Goal: Contribute content

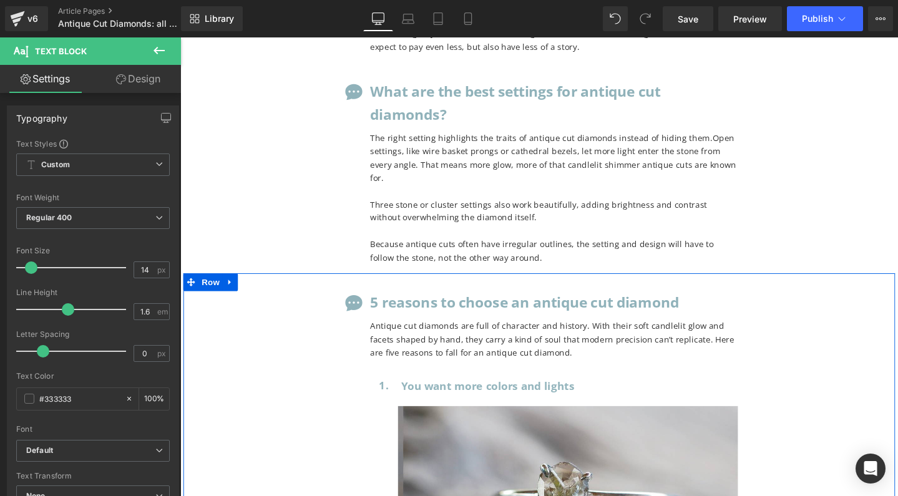
scroll to position [11169, 0]
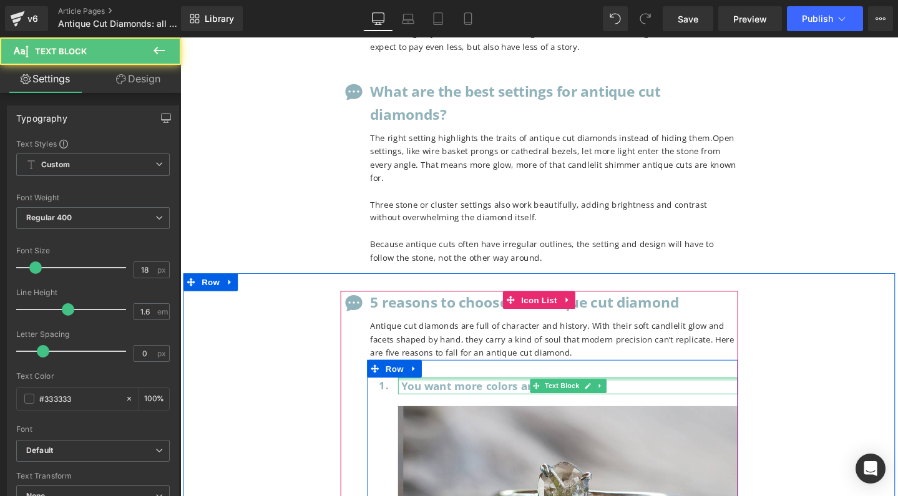
click at [473, 396] on div at bounding box center [588, 397] width 358 height 3
click at [468, 397] on span "You want more colors and lights" at bounding box center [504, 404] width 182 height 15
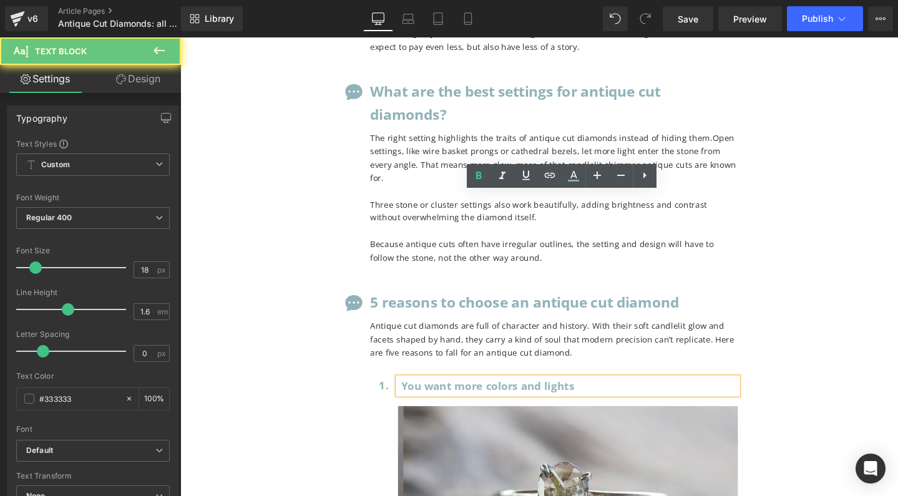
click at [468, 397] on span "You want more colors and lights" at bounding box center [504, 404] width 182 height 15
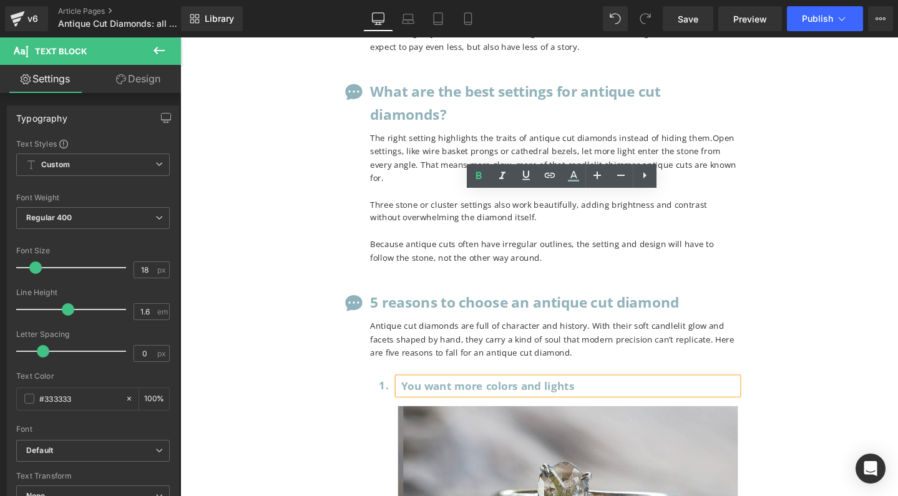
click at [468, 397] on span "You want more colors and lights" at bounding box center [504, 404] width 182 height 15
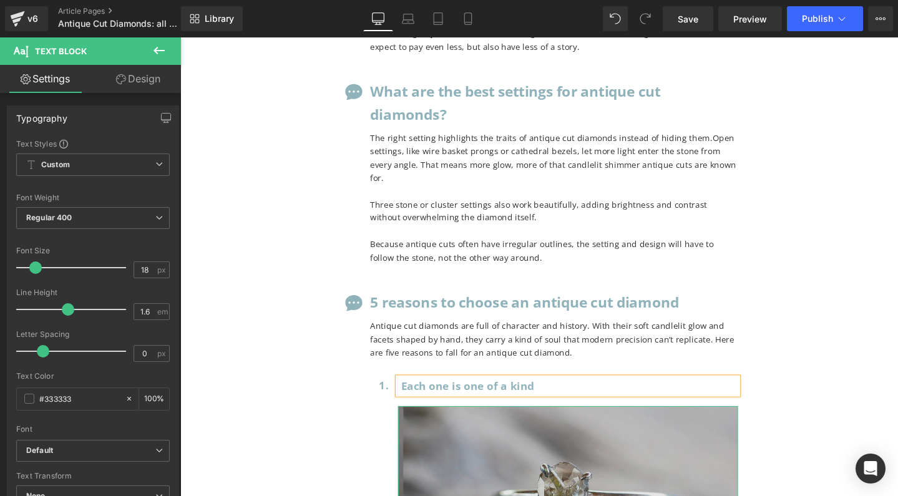
scroll to position [11302, 0]
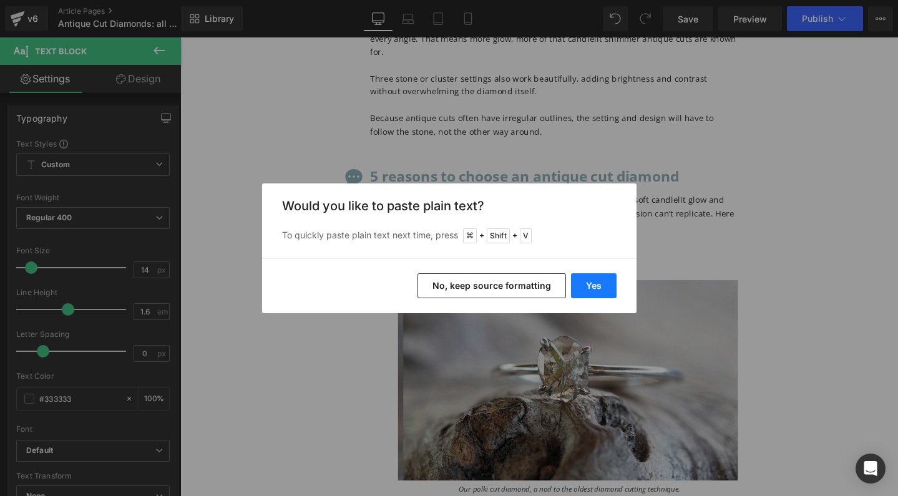
click at [606, 290] on button "Yes" at bounding box center [594, 285] width 46 height 25
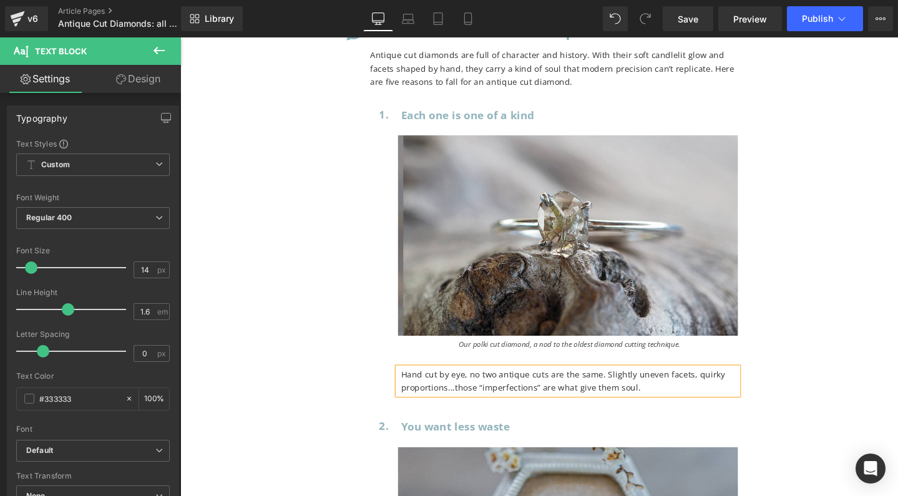
scroll to position [11629, 0]
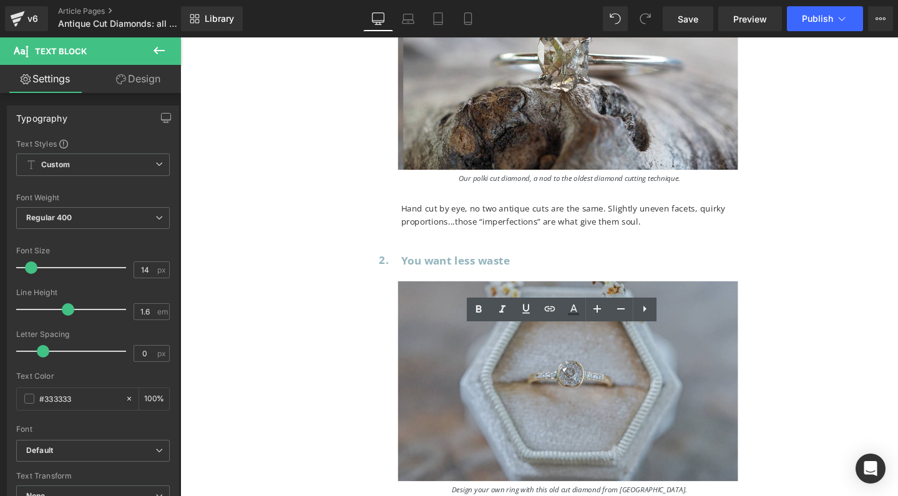
drag, startPoint x: 553, startPoint y: 416, endPoint x: 645, endPoint y: 403, distance: 93.4
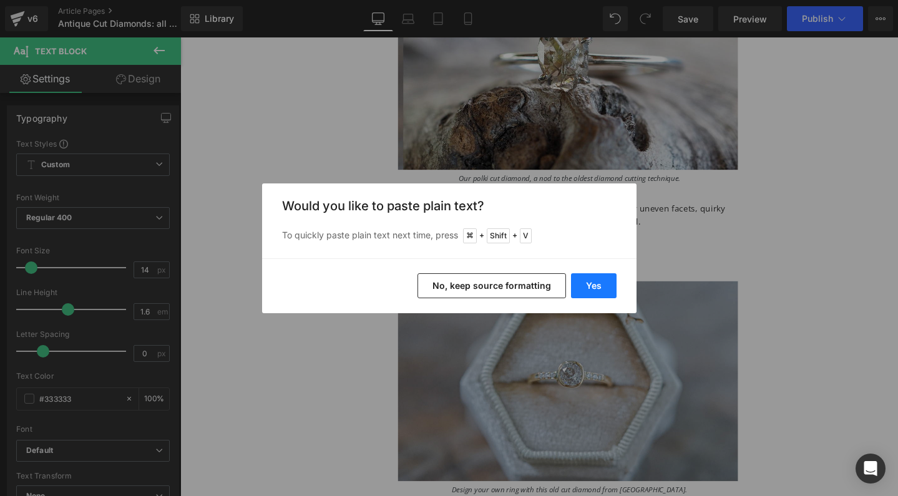
click at [597, 278] on button "Yes" at bounding box center [594, 285] width 46 height 25
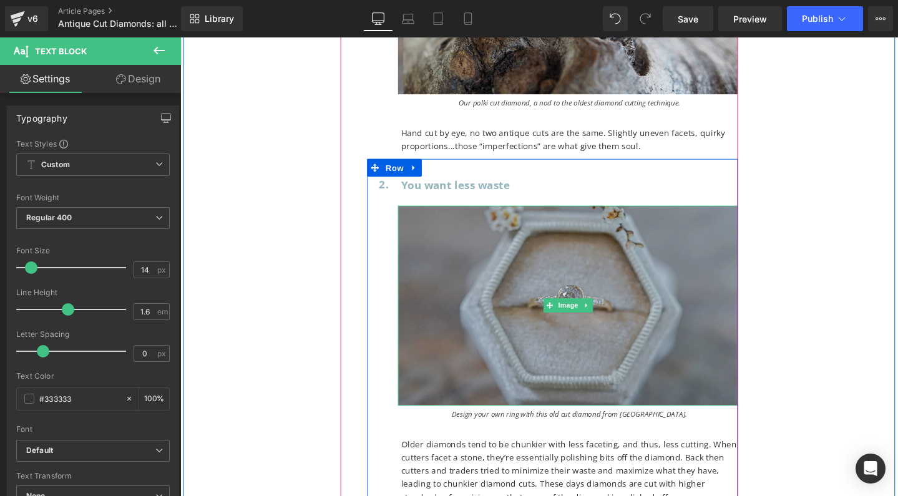
scroll to position [11709, 0]
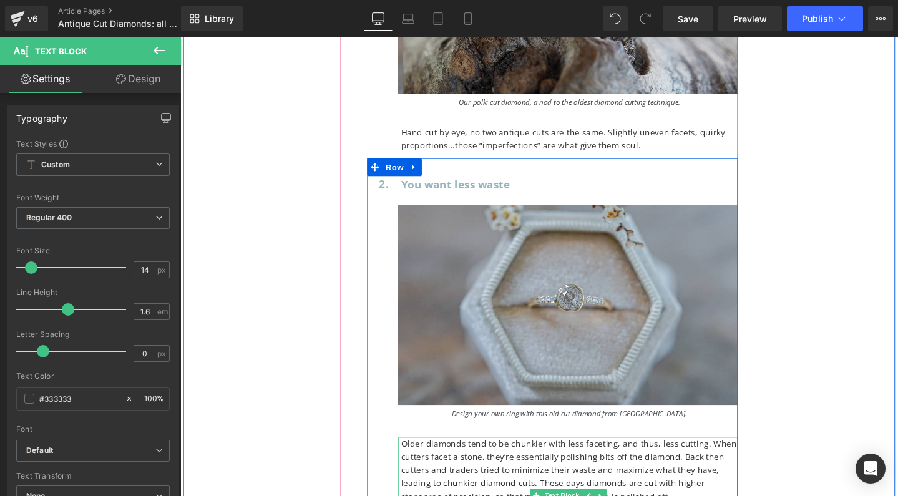
drag, startPoint x: 438, startPoint y: 378, endPoint x: 416, endPoint y: 336, distance: 46.3
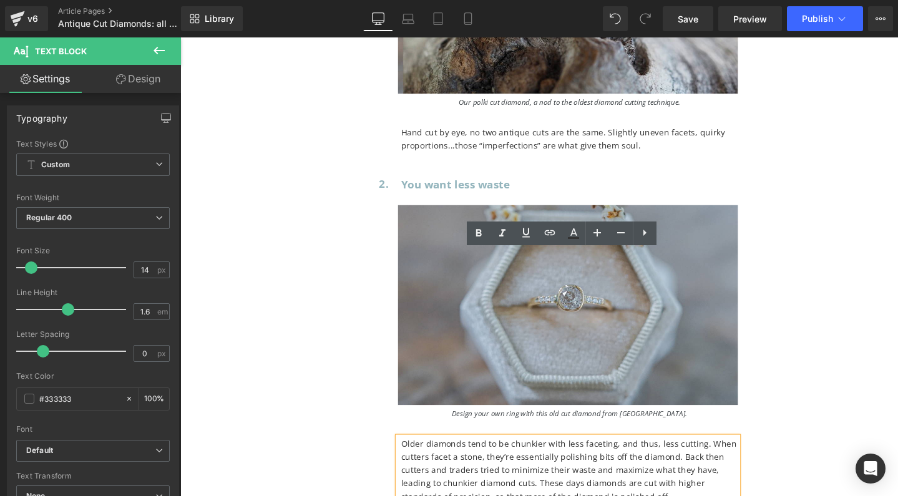
click at [520, 458] on p "Older diamonds tend to be chunkier with less faceting, and thus, less cutting. …" at bounding box center [590, 493] width 355 height 70
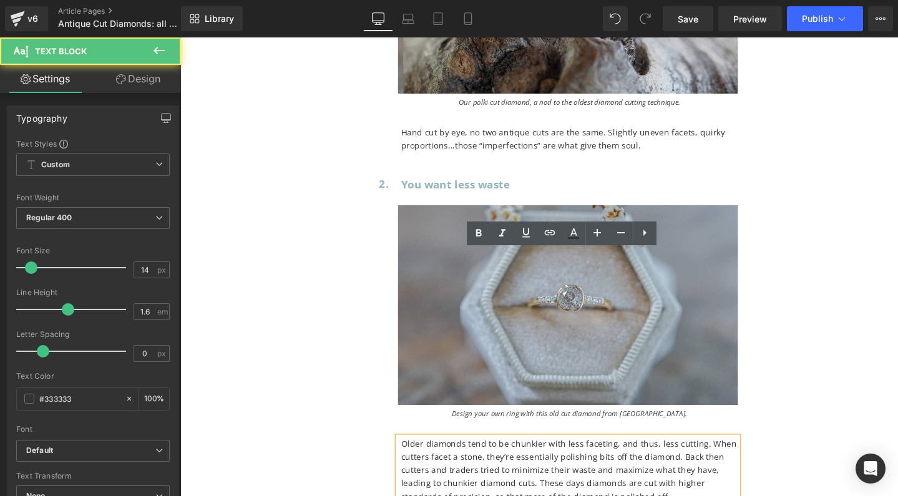
click at [538, 458] on p "Older diamonds tend to be chunkier with less faceting, and thus, less cutting. …" at bounding box center [590, 493] width 355 height 70
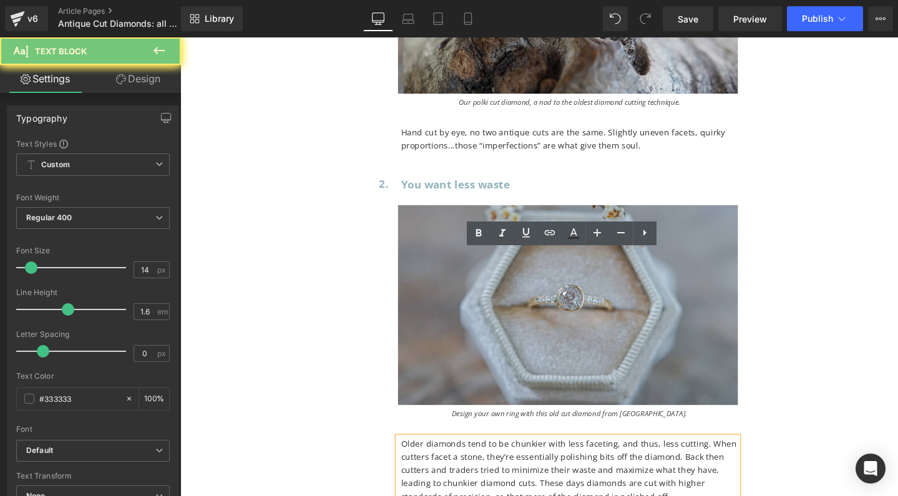
click at [538, 458] on p "Older diamonds tend to be chunkier with less faceting, and thus, less cutting. …" at bounding box center [590, 493] width 355 height 70
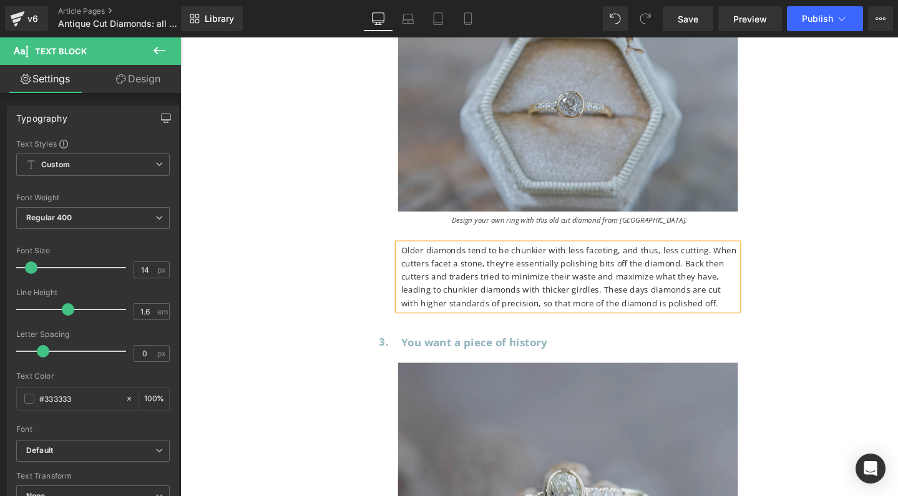
scroll to position [11993, 0]
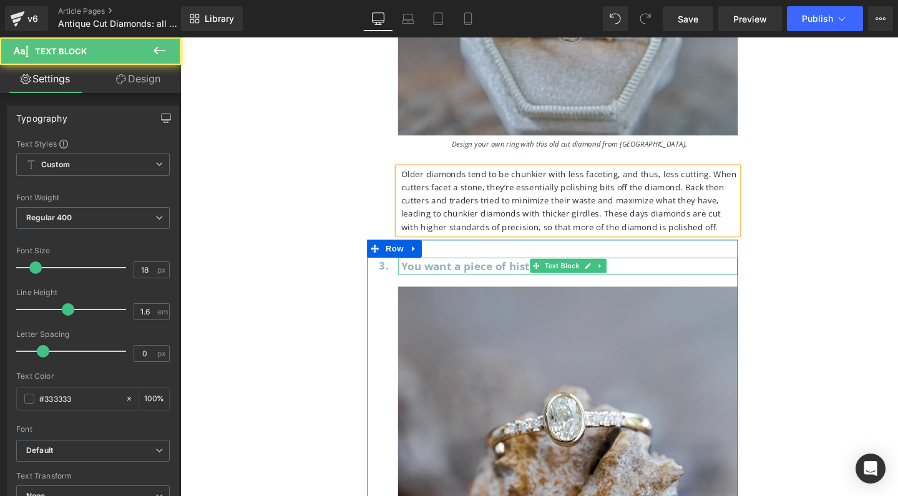
click at [484, 270] on span "You want a piece of history" at bounding box center [490, 277] width 154 height 15
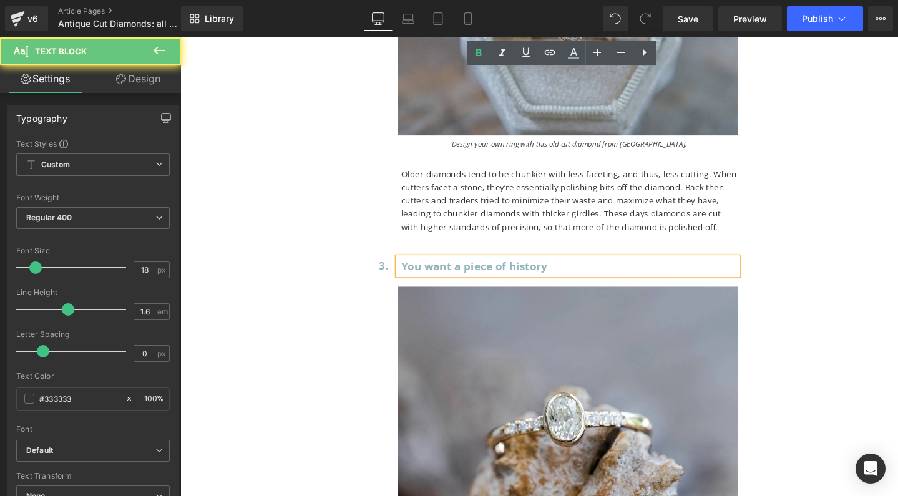
click at [484, 270] on span "You want a piece of history" at bounding box center [490, 277] width 154 height 15
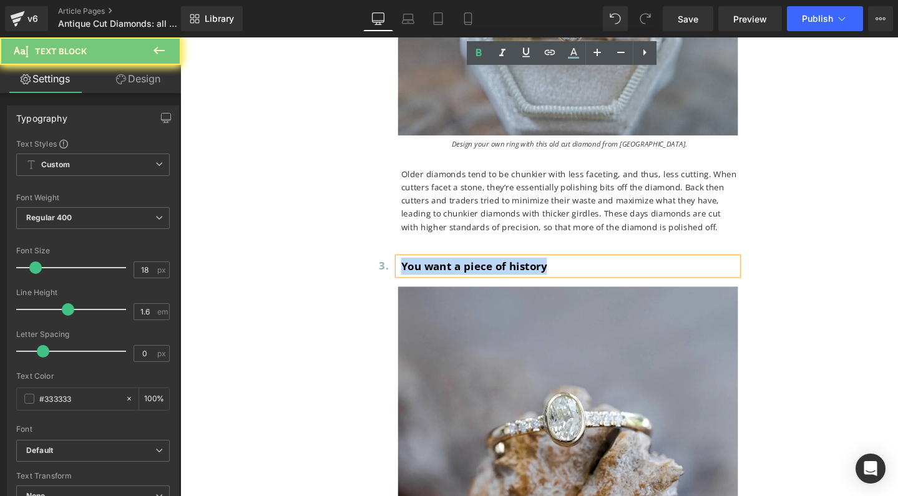
click at [484, 270] on span "You want a piece of history" at bounding box center [490, 277] width 154 height 15
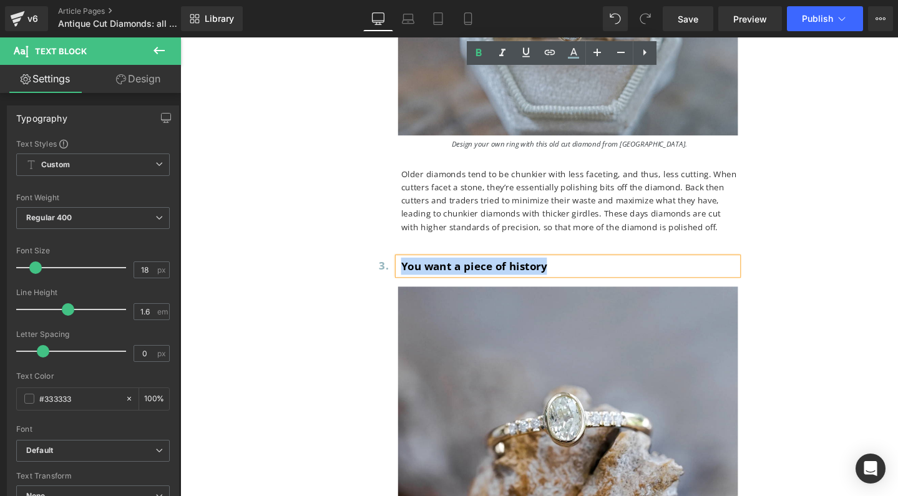
click at [474, 270] on span "You want a piece of history" at bounding box center [490, 277] width 154 height 15
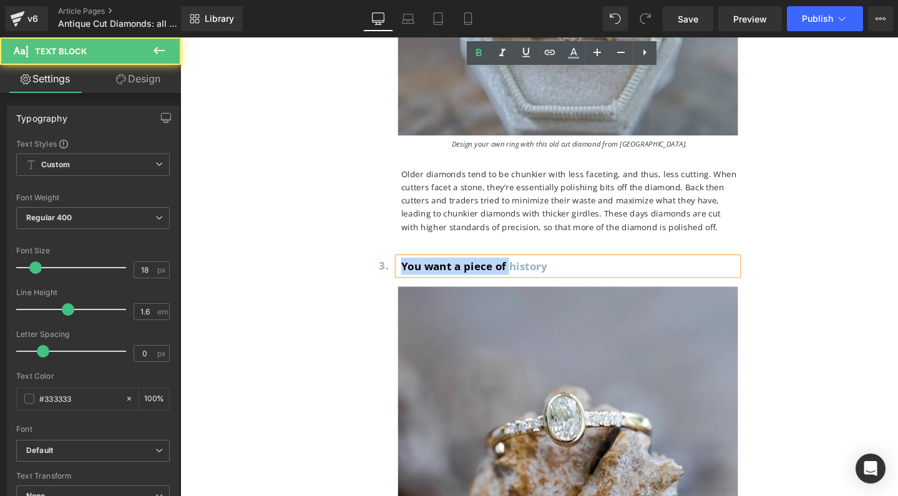
drag, startPoint x: 522, startPoint y: 80, endPoint x: 402, endPoint y: 78, distance: 120.5
click at [402, 250] on div "3. Heading You want a piece of history Text Block Image Oval old mine cut diamo…" at bounding box center [572, 456] width 390 height 413
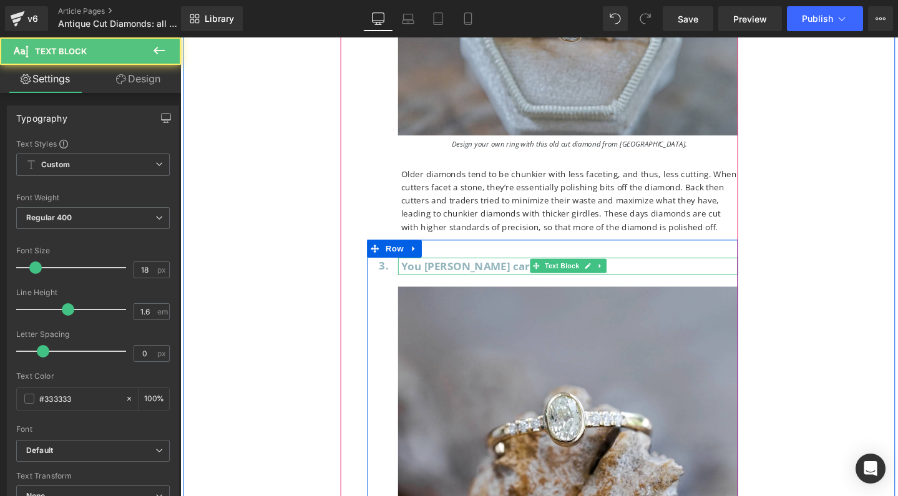
click at [451, 270] on span "You [PERSON_NAME] carry history" at bounding box center [508, 277] width 190 height 15
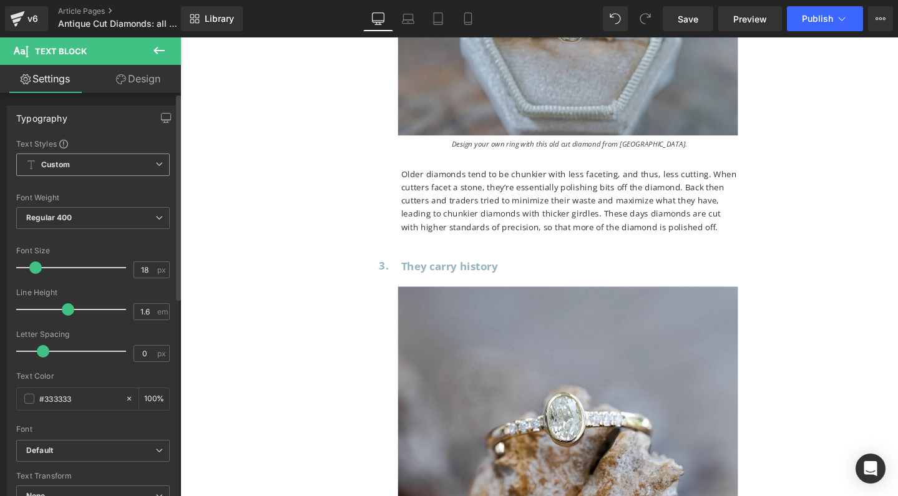
scroll to position [0, 0]
click at [125, 165] on span "Custom Setup Global Style" at bounding box center [93, 165] width 154 height 22
click at [136, 79] on link "Design" at bounding box center [138, 79] width 91 height 28
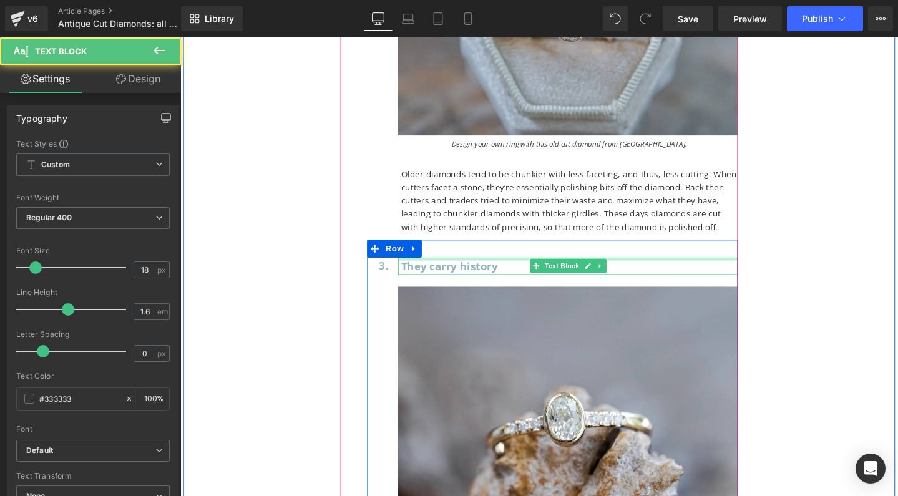
click at [449, 270] on span "They carry history" at bounding box center [464, 277] width 102 height 15
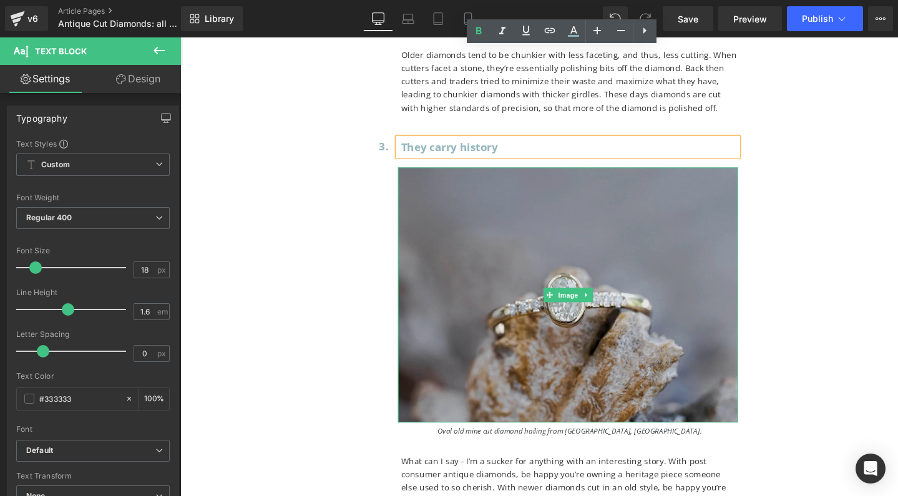
scroll to position [12278, 0]
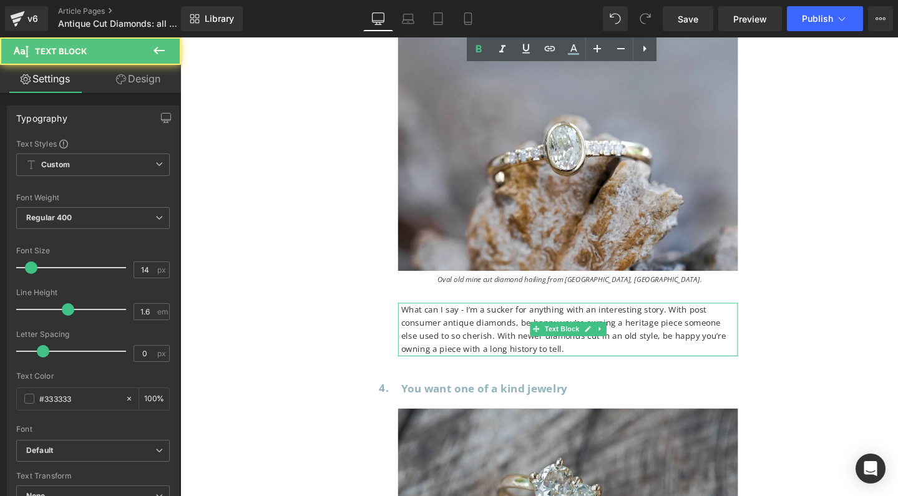
click at [532, 317] on p "What can I say - I’m a sucker for anything with an interesting story. With post…" at bounding box center [590, 345] width 355 height 56
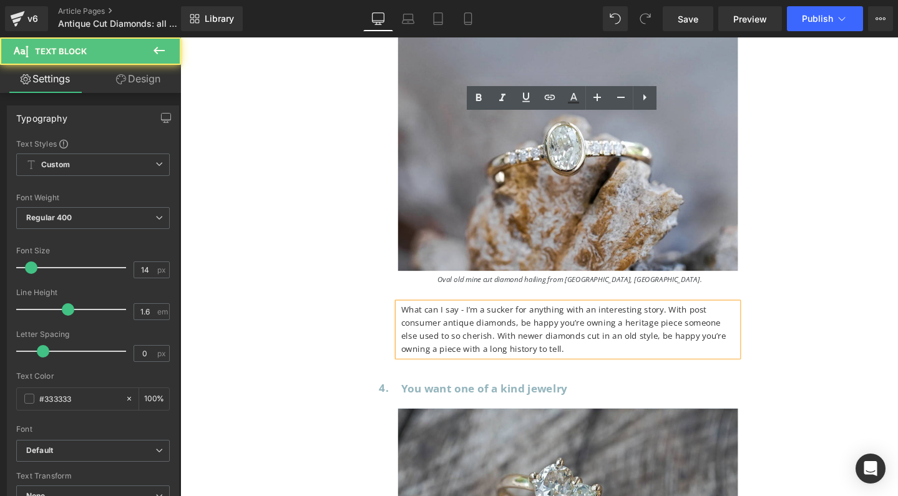
click at [460, 317] on p "What can I say - I’m a sucker for anything with an interesting story. With post…" at bounding box center [590, 345] width 355 height 56
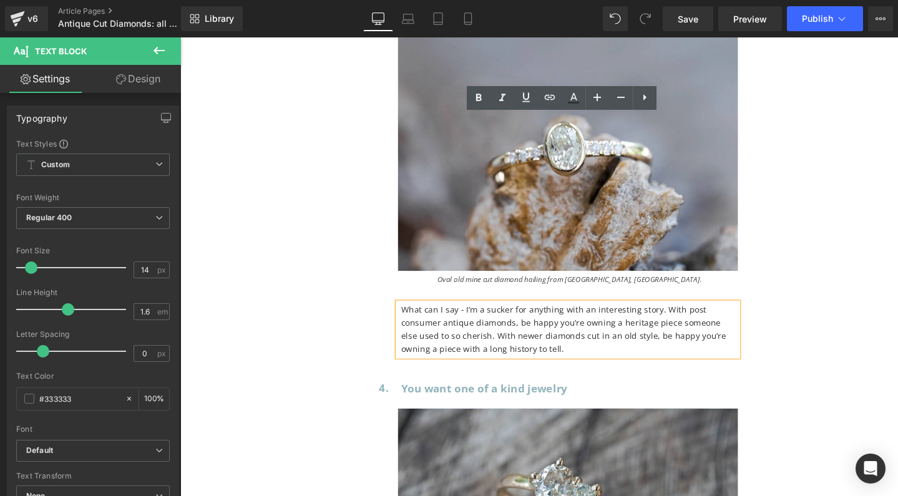
click at [541, 317] on p "What can I say - I’m a sucker for anything with an interesting story. With post…" at bounding box center [590, 345] width 355 height 56
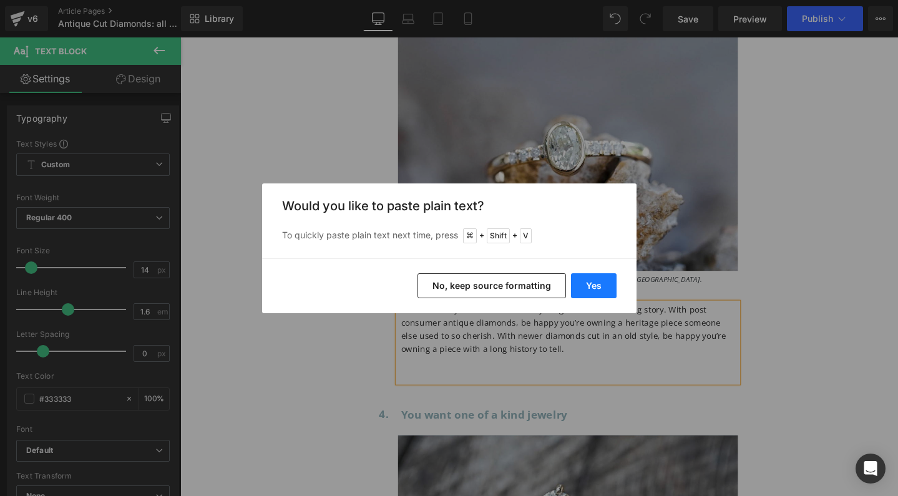
click at [595, 283] on button "Yes" at bounding box center [594, 285] width 46 height 25
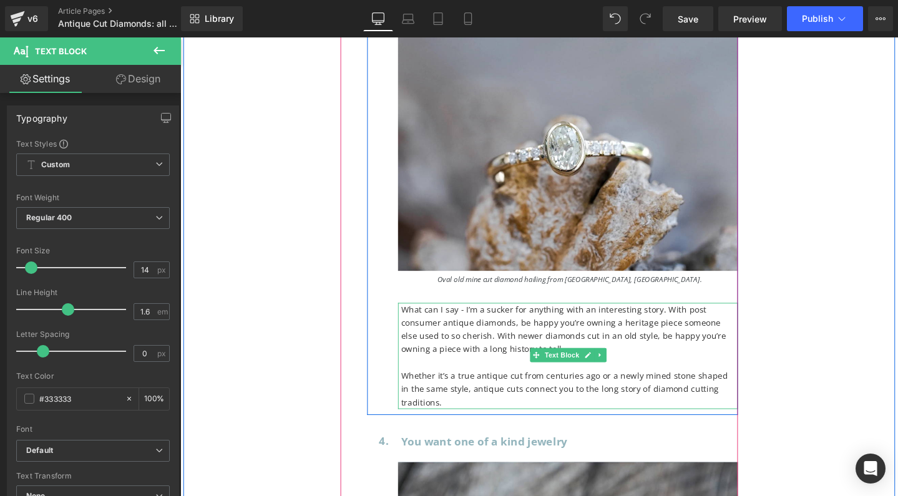
click at [493, 387] on p "Whether it’s a true antique cut from centuries ago or a newly mined stone shape…" at bounding box center [590, 408] width 355 height 42
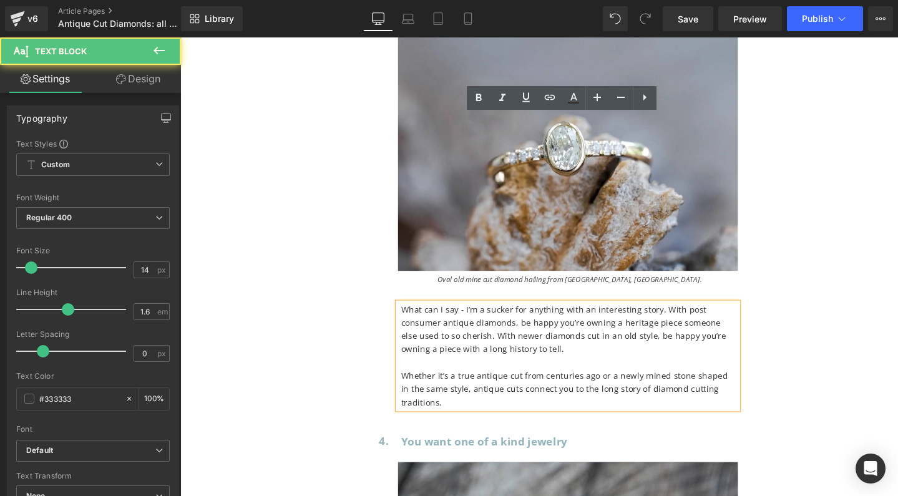
drag, startPoint x: 499, startPoint y: 172, endPoint x: 404, endPoint y: 108, distance: 115.1
click at [404, 108] on div "3. Heading They carry history Text Block Image Oval old mine cut diamond hailin…" at bounding box center [572, 200] width 390 height 469
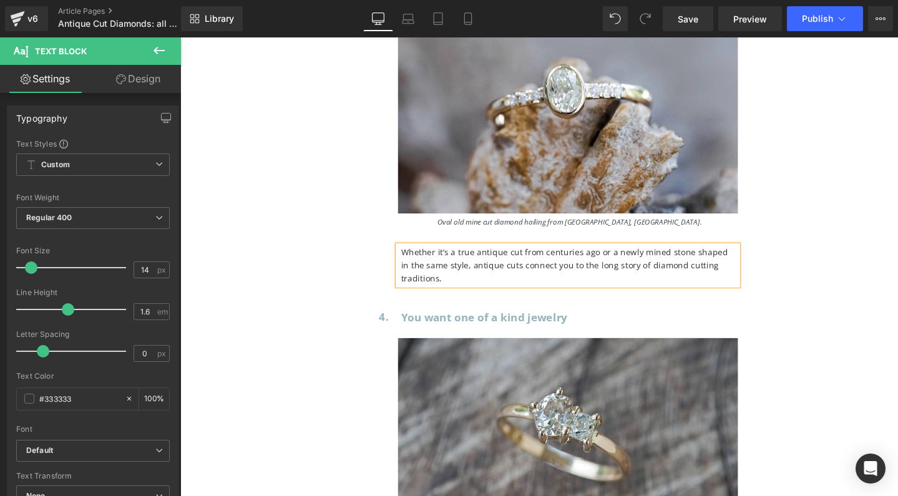
scroll to position [12381, 0]
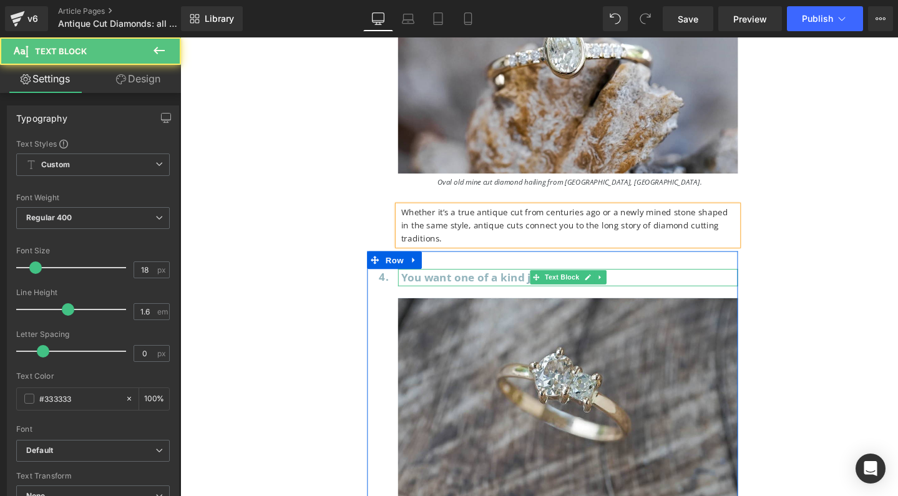
click at [444, 282] on span "You want one of a kind jewelry" at bounding box center [500, 289] width 175 height 15
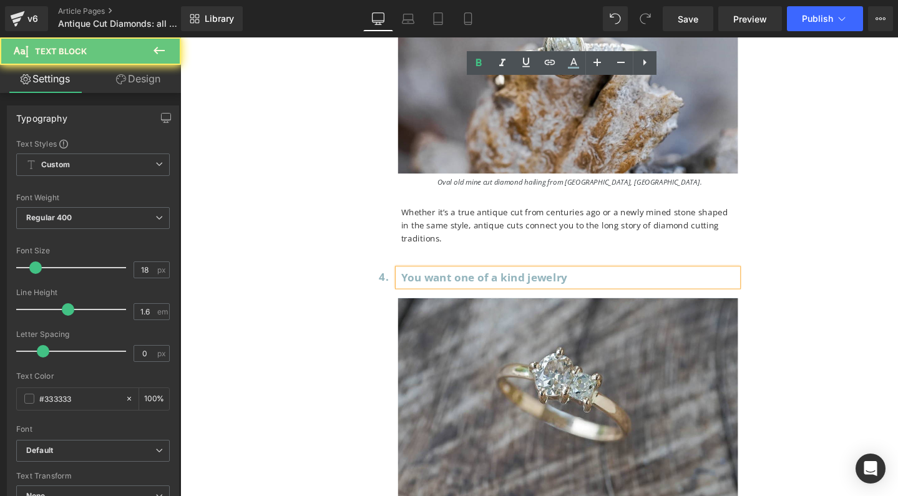
click at [444, 282] on span "You want one of a kind jewelry" at bounding box center [500, 289] width 175 height 15
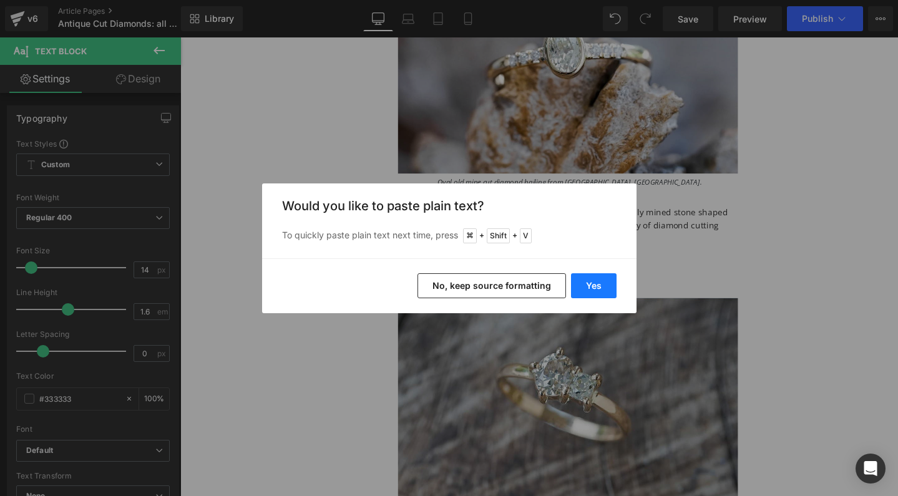
click at [599, 289] on button "Yes" at bounding box center [594, 285] width 46 height 25
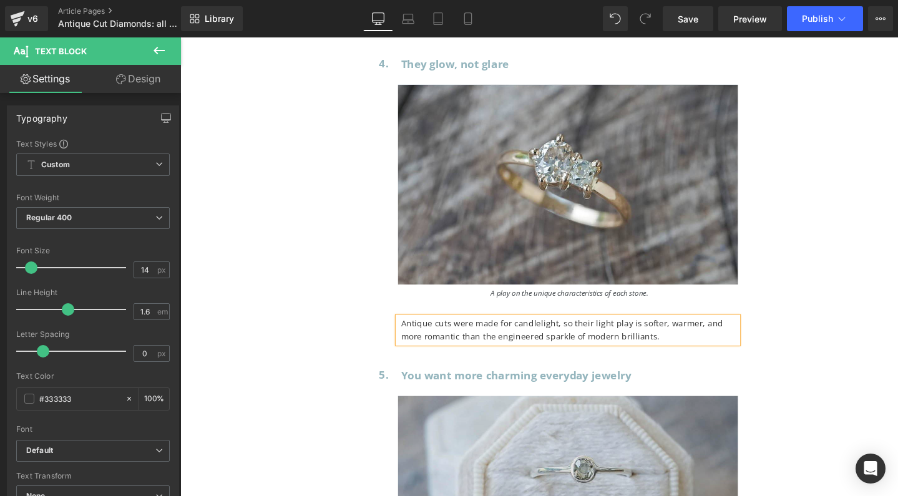
scroll to position [12617, 0]
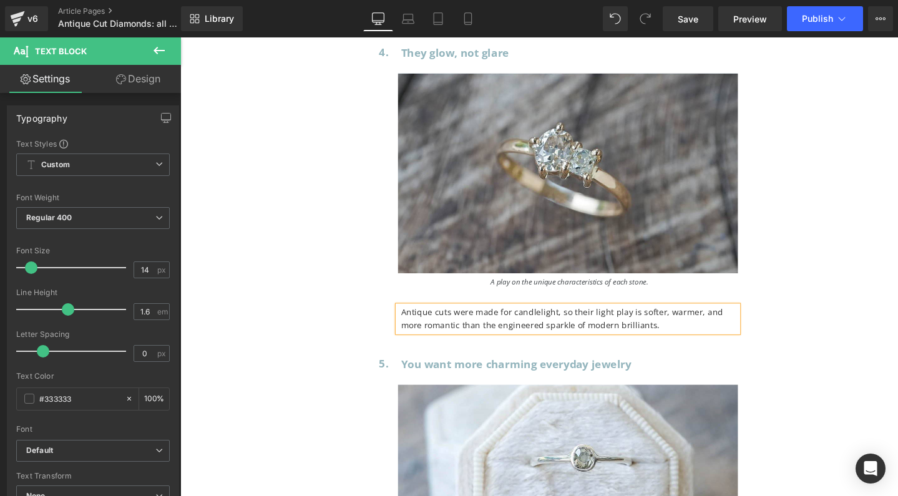
click at [511, 320] on p "Antique cuts were made for candlelight, so their light play is softer, warmer, …" at bounding box center [590, 334] width 355 height 28
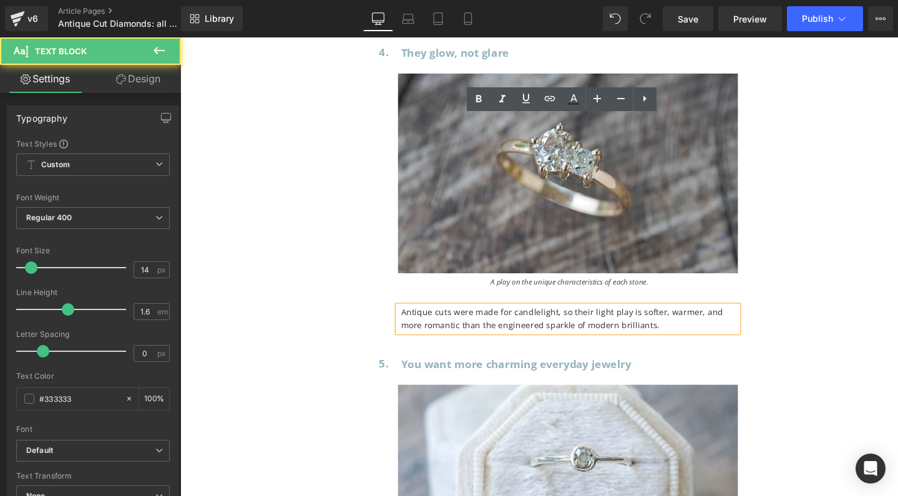
click at [511, 320] on p "Antique cuts were made for candlelight, so their light play is softer, warmer, …" at bounding box center [590, 334] width 355 height 28
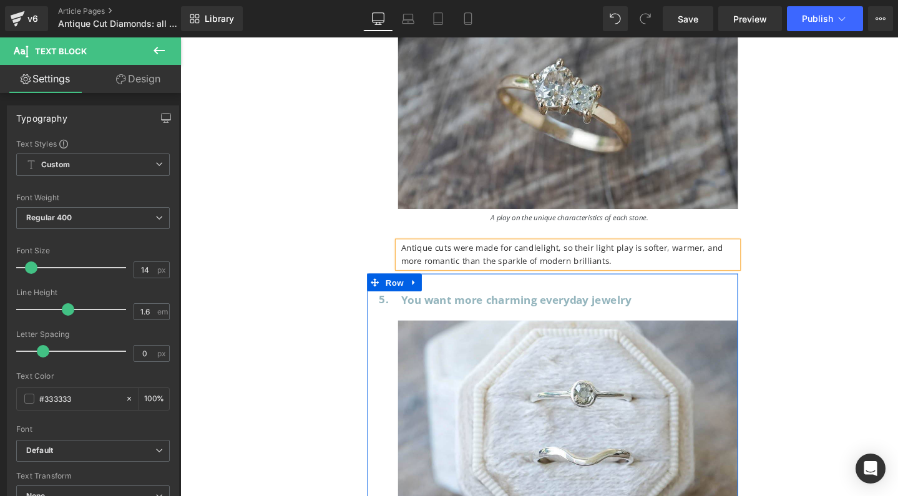
scroll to position [12665, 0]
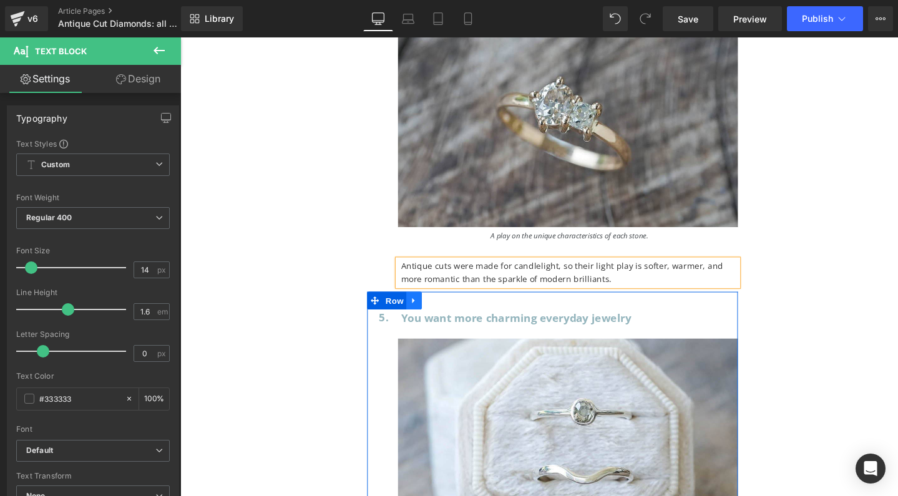
click at [425, 312] on icon at bounding box center [425, 315] width 2 height 6
click at [443, 310] on icon at bounding box center [442, 314] width 9 height 9
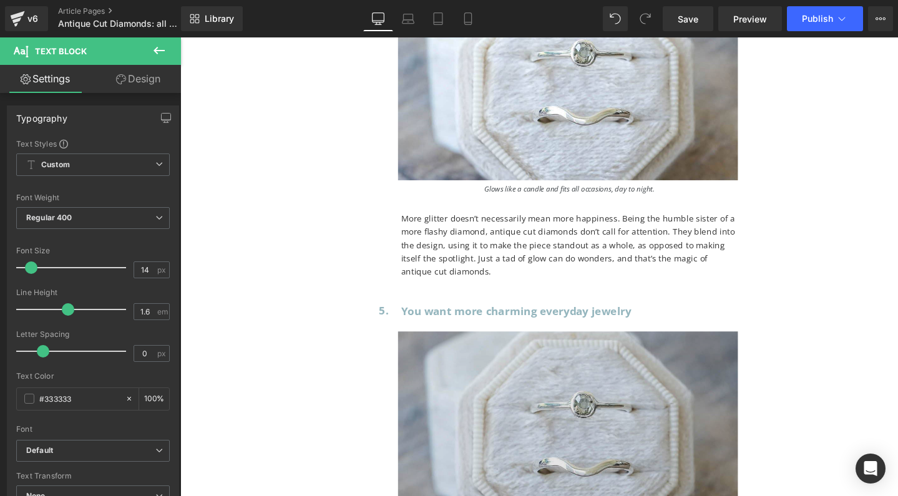
scroll to position [13051, 0]
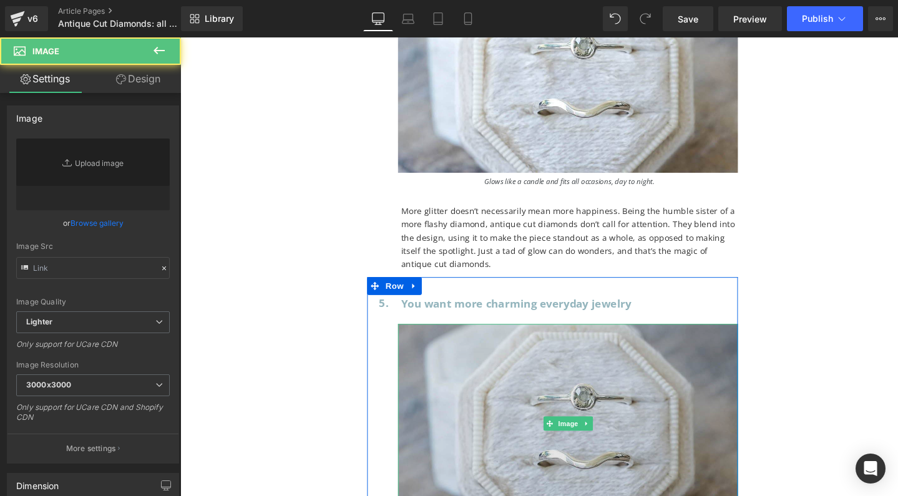
click at [569, 339] on img at bounding box center [588, 444] width 358 height 210
type input "[URL][DOMAIN_NAME]"
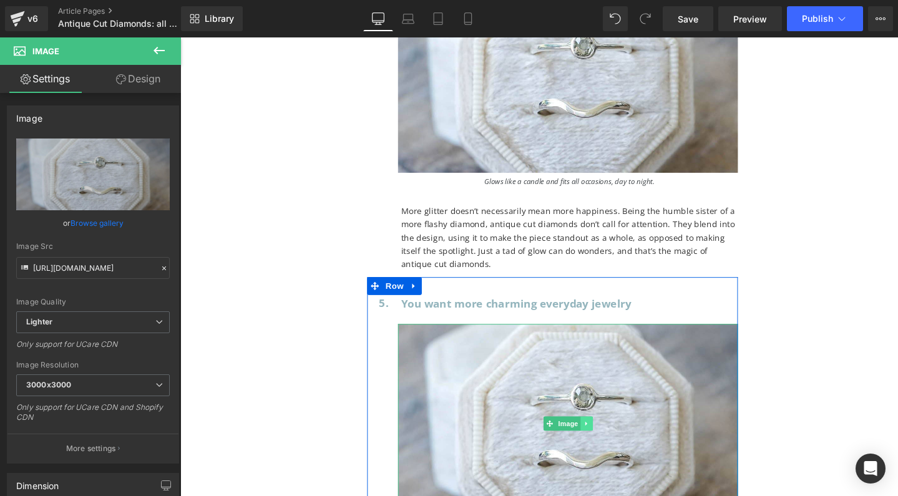
click at [607, 440] on icon at bounding box center [607, 443] width 7 height 7
click at [611, 440] on icon at bounding box center [614, 443] width 7 height 7
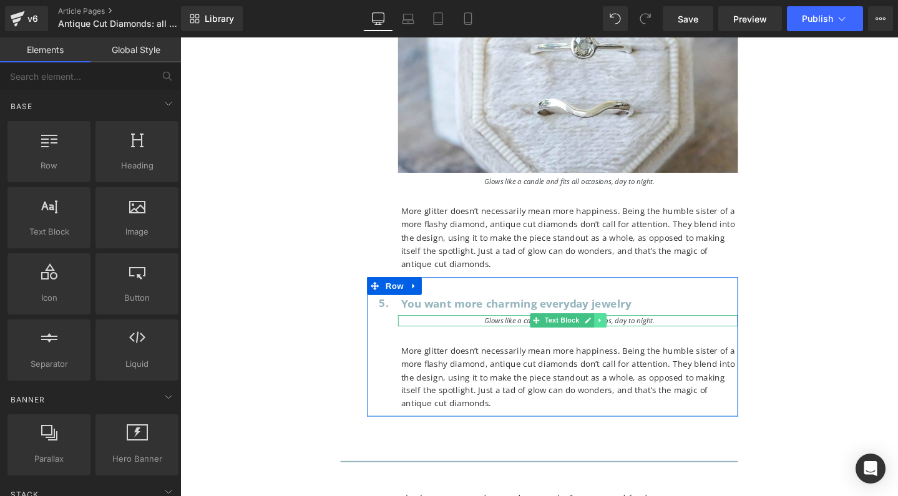
click at [620, 331] on icon at bounding box center [622, 334] width 7 height 7
click at [625, 331] on icon at bounding box center [628, 334] width 7 height 7
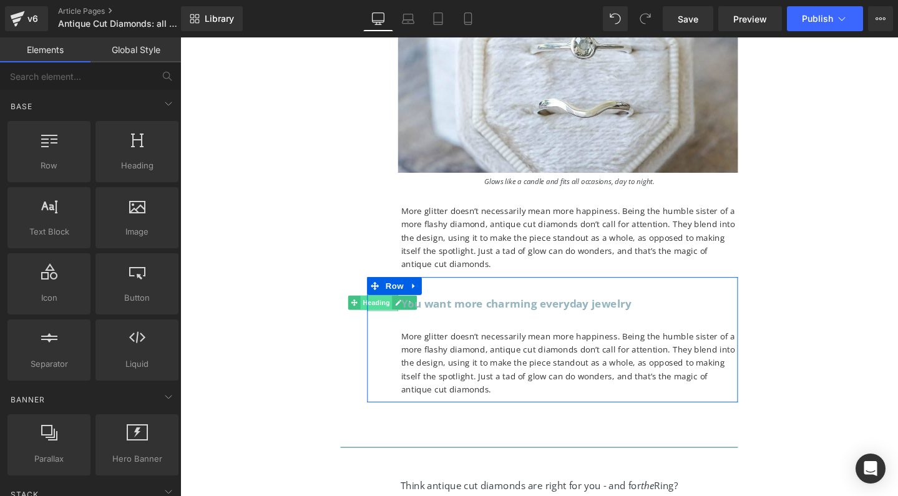
click at [391, 309] on span "Heading" at bounding box center [387, 316] width 34 height 15
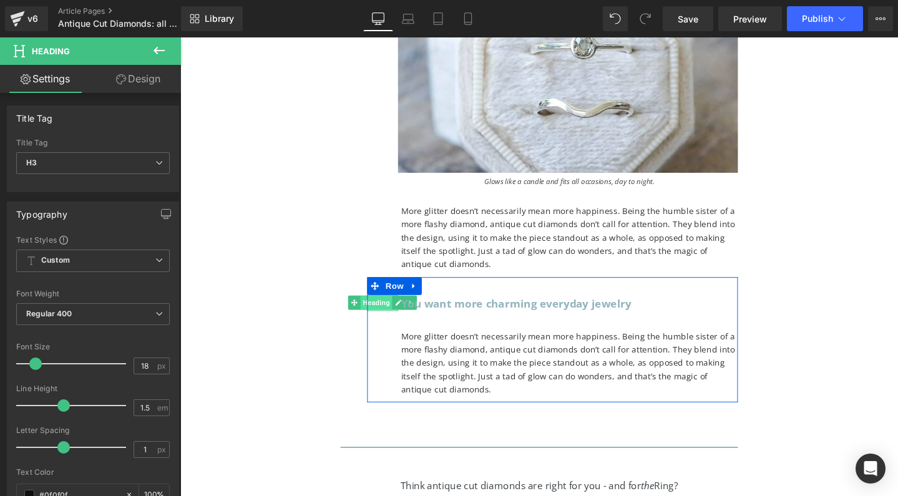
click at [391, 309] on span "Heading" at bounding box center [387, 316] width 34 height 15
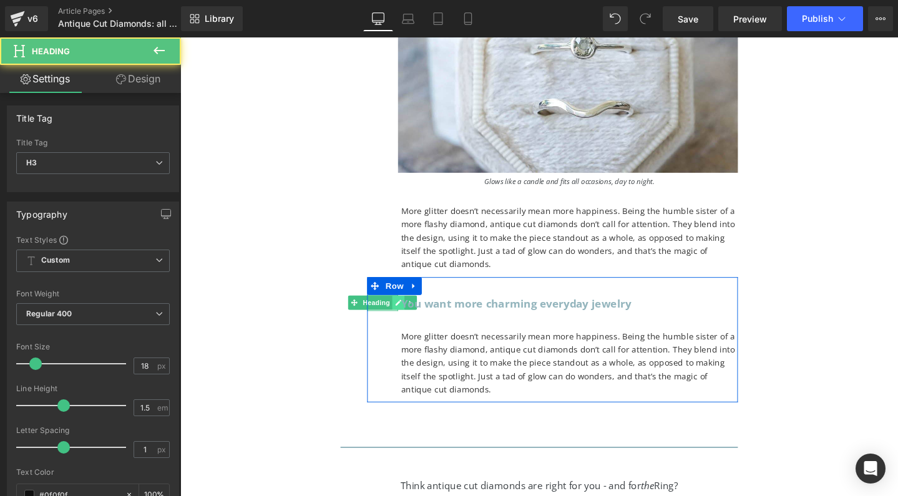
click at [406, 313] on icon at bounding box center [409, 316] width 7 height 7
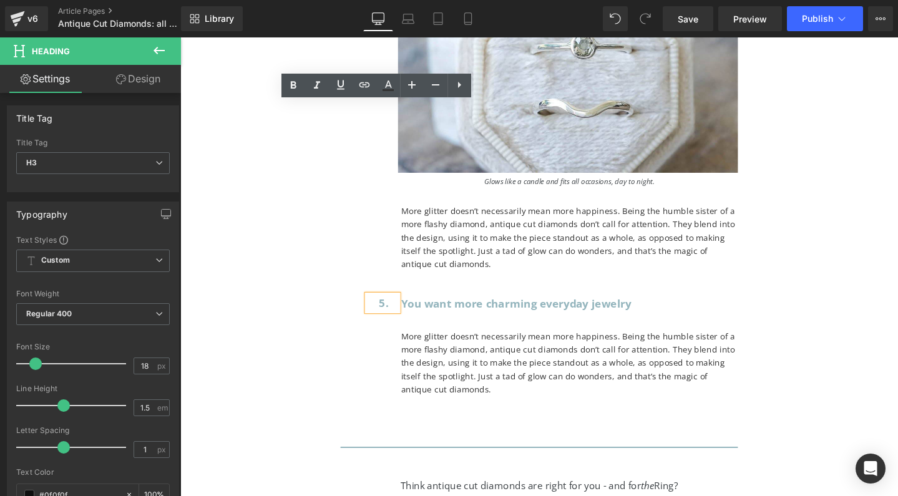
click at [390, 309] on span "5." at bounding box center [395, 316] width 11 height 15
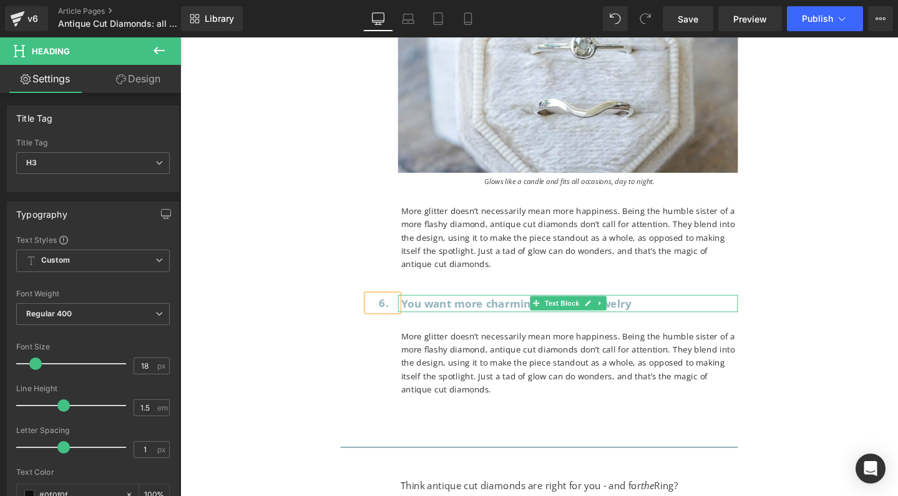
click at [437, 310] on span "You want more charming everyday jewelry" at bounding box center [534, 317] width 242 height 15
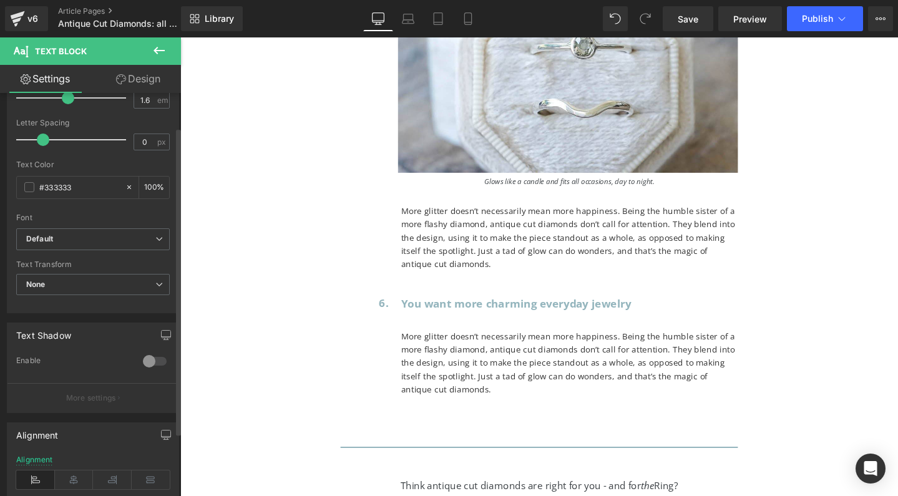
scroll to position [3, 0]
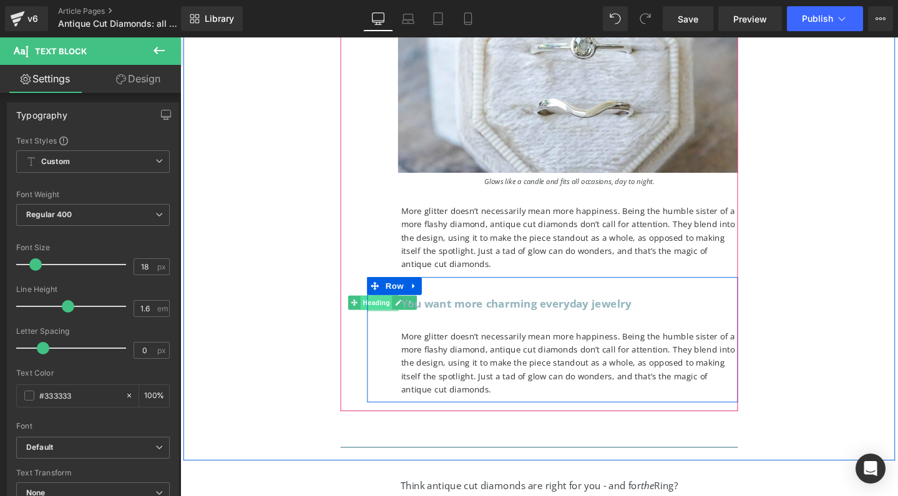
click at [393, 309] on span "Heading" at bounding box center [387, 316] width 34 height 15
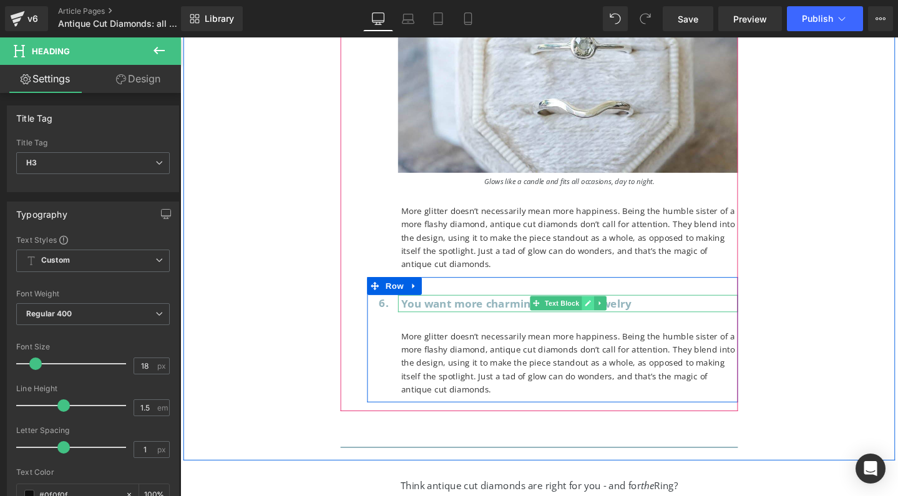
click at [605, 313] on icon at bounding box center [608, 316] width 7 height 7
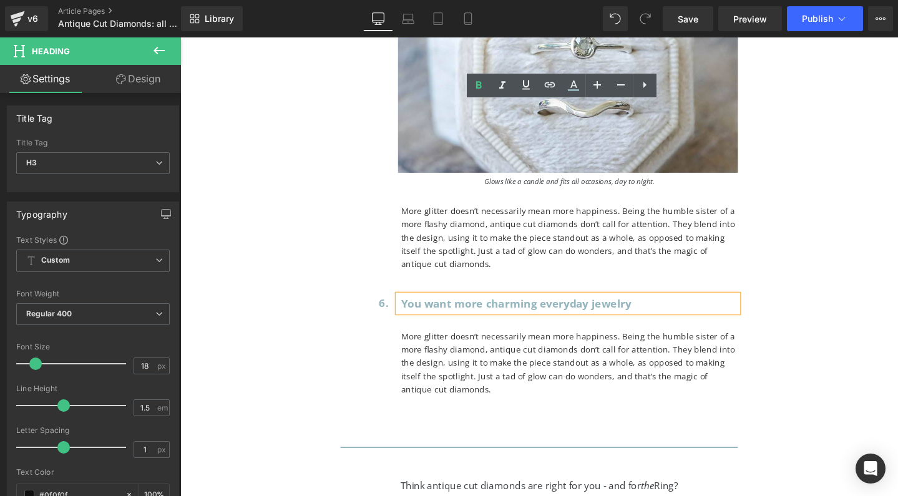
click at [620, 310] on span "You want more charming everyday jewelry" at bounding box center [534, 317] width 242 height 15
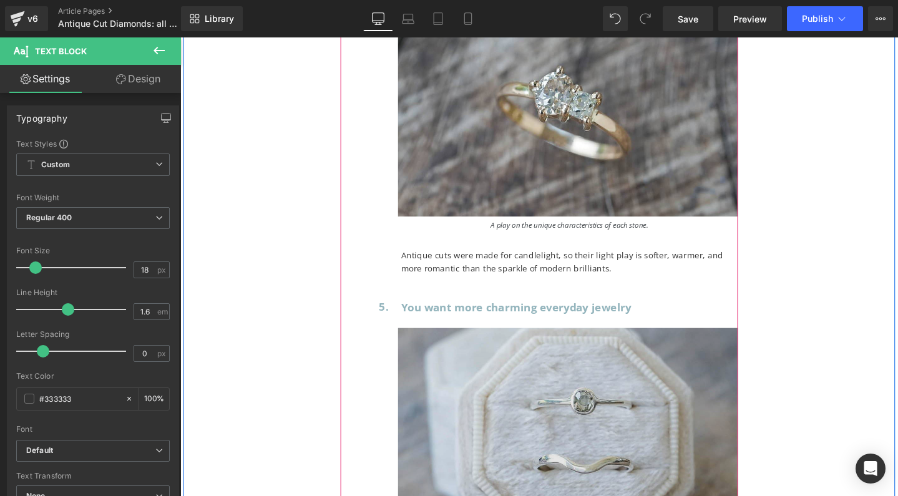
scroll to position [12635, 0]
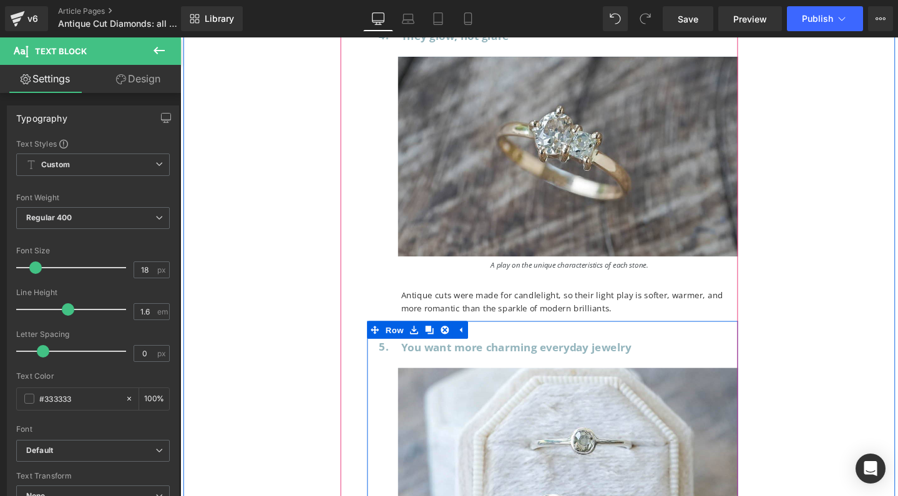
click at [507, 356] on span "You want more charming everyday jewelry" at bounding box center [534, 363] width 242 height 15
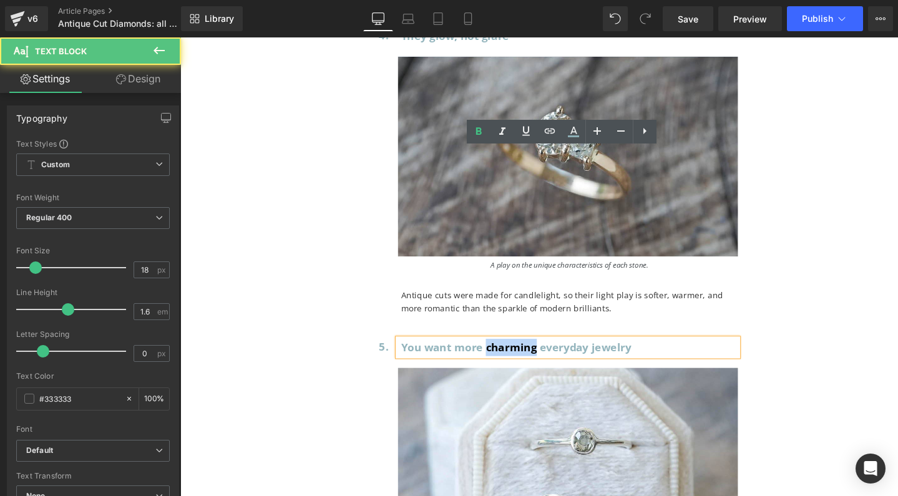
click at [507, 356] on span "You want more charming everyday jewelry" at bounding box center [534, 363] width 242 height 15
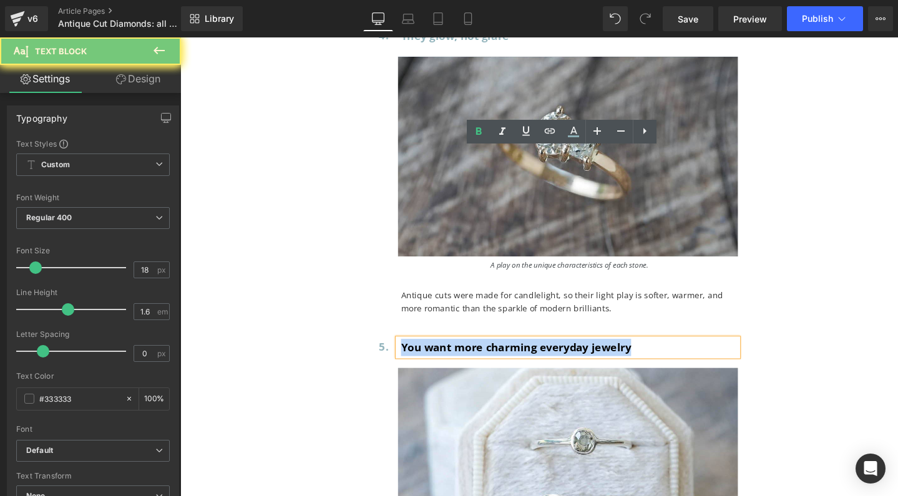
click at [507, 356] on span "You want more charming everyday jewelry" at bounding box center [534, 363] width 242 height 15
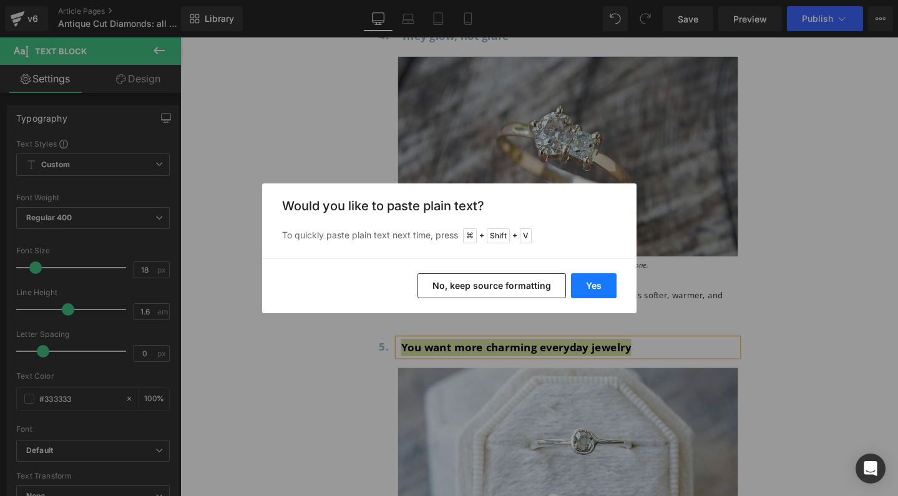
click at [592, 283] on button "Yes" at bounding box center [594, 285] width 46 height 25
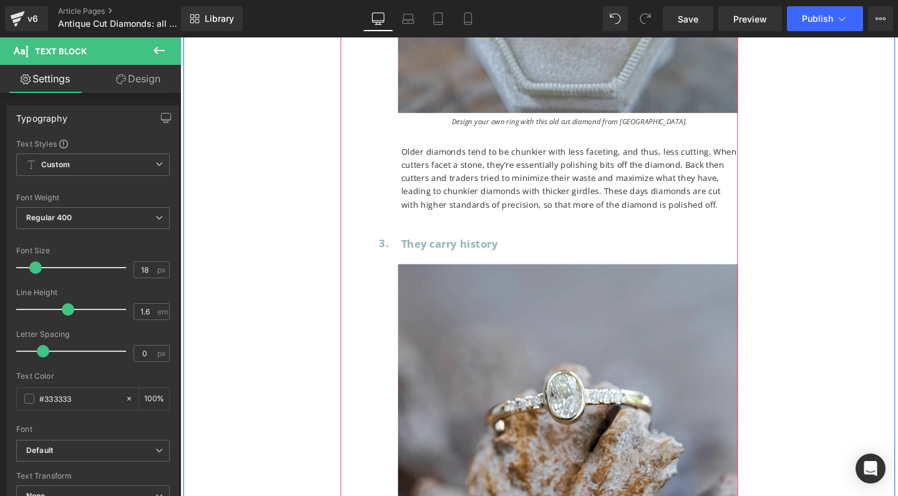
scroll to position [12003, 0]
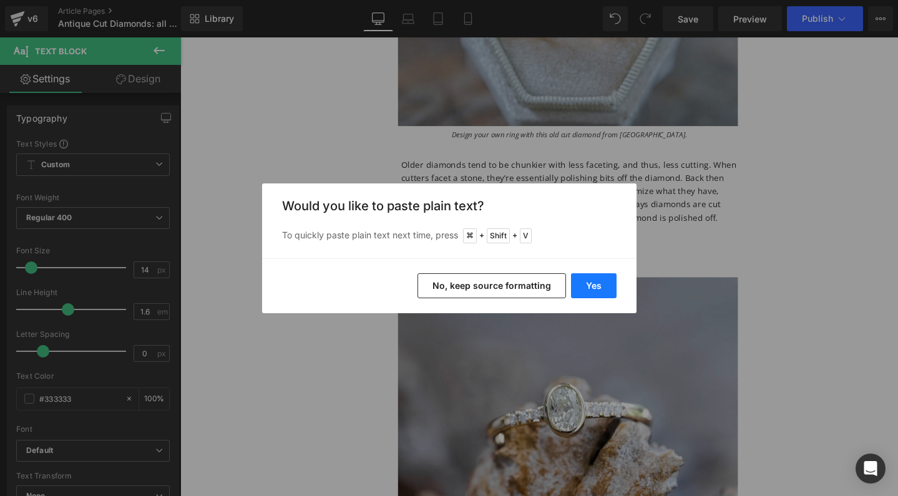
click at [599, 287] on button "Yes" at bounding box center [594, 285] width 46 height 25
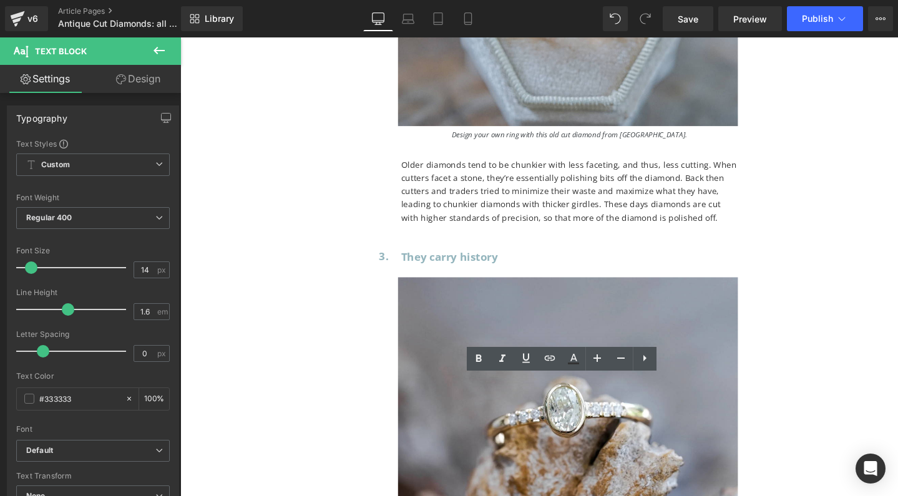
drag, startPoint x: 694, startPoint y: 428, endPoint x: 469, endPoint y: 443, distance: 225.2
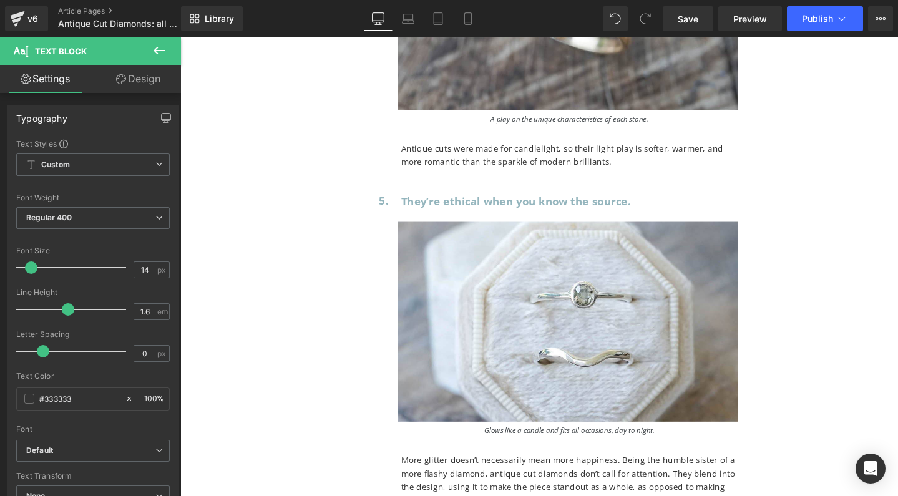
scroll to position [12856, 0]
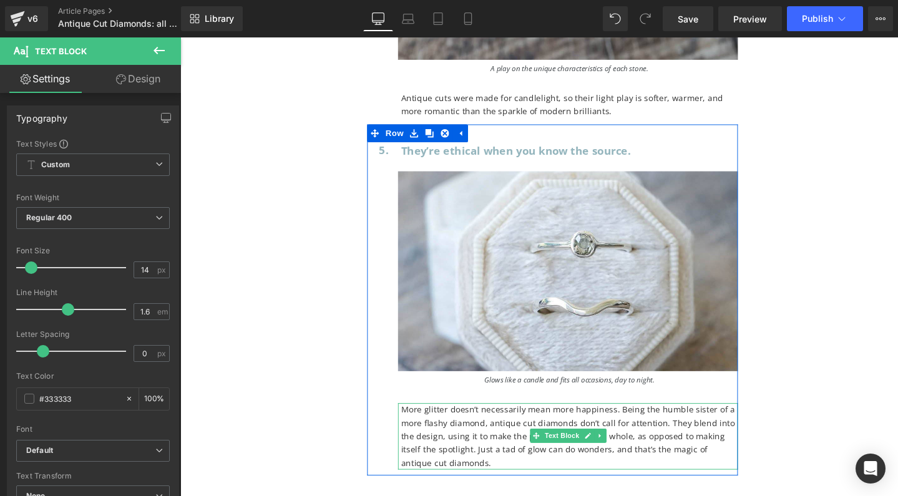
click at [525, 423] on p "More glitter doesn’t necessarily mean more happiness. Being the humble sister o…" at bounding box center [590, 458] width 355 height 70
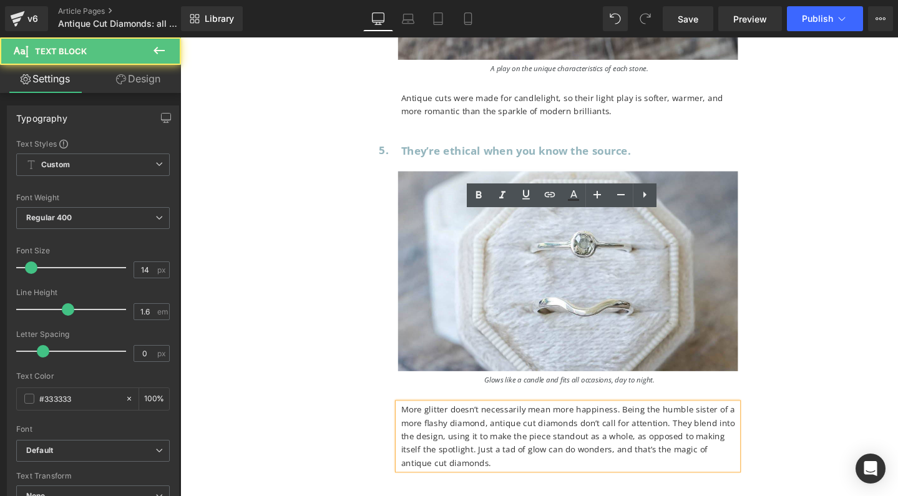
click at [525, 423] on p "More glitter doesn’t necessarily mean more happiness. Being the humble sister o…" at bounding box center [590, 458] width 355 height 70
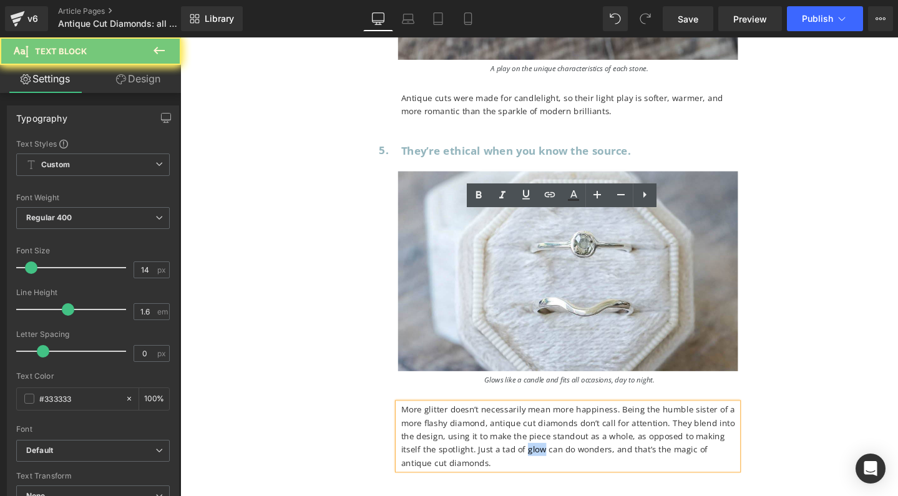
click at [525, 423] on p "More glitter doesn’t necessarily mean more happiness. Being the humble sister o…" at bounding box center [590, 458] width 355 height 70
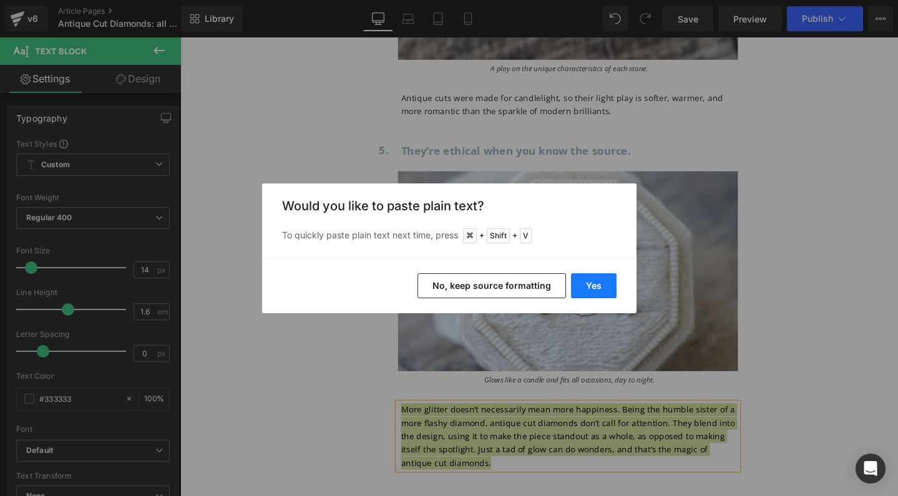
click at [595, 285] on button "Yes" at bounding box center [594, 285] width 46 height 25
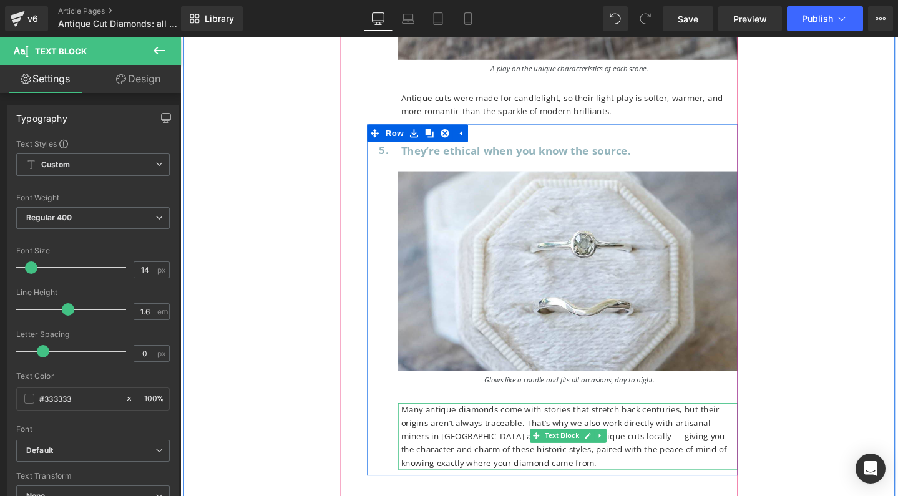
click at [483, 423] on p "Many antique diamonds come with stories that stretch back centuries, but their …" at bounding box center [590, 458] width 355 height 70
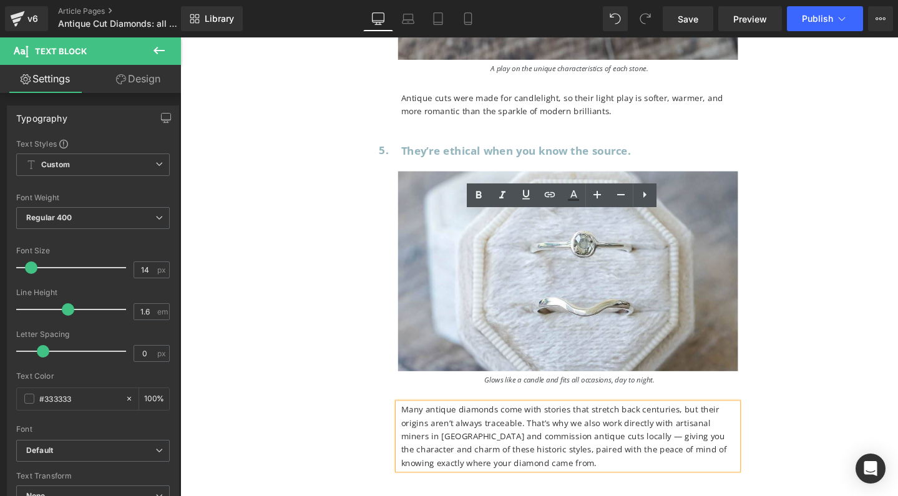
click at [419, 423] on p "Many antique diamonds come with stories that stretch back centuries, but their …" at bounding box center [590, 458] width 355 height 70
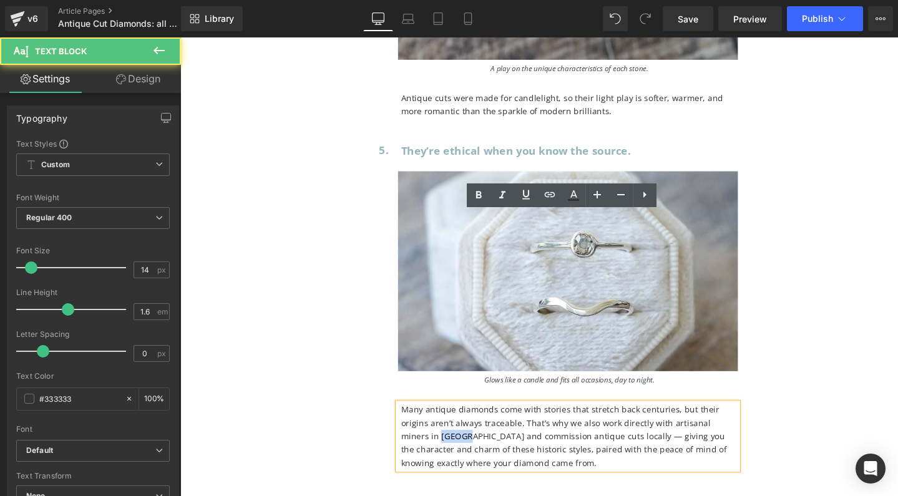
click at [419, 423] on p "Many antique diamonds come with stories that stretch back centuries, but their …" at bounding box center [590, 458] width 355 height 70
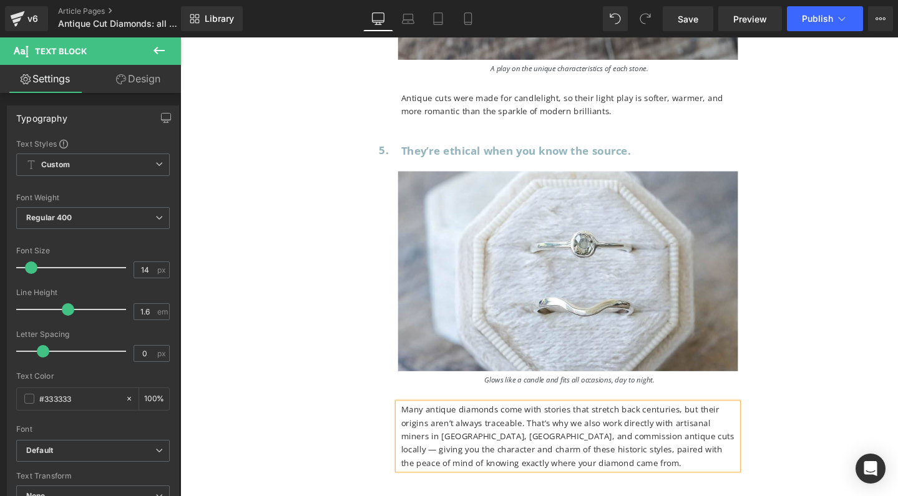
click at [657, 423] on p "Many antique diamonds come with stories that stretch back centuries, but their …" at bounding box center [590, 458] width 355 height 70
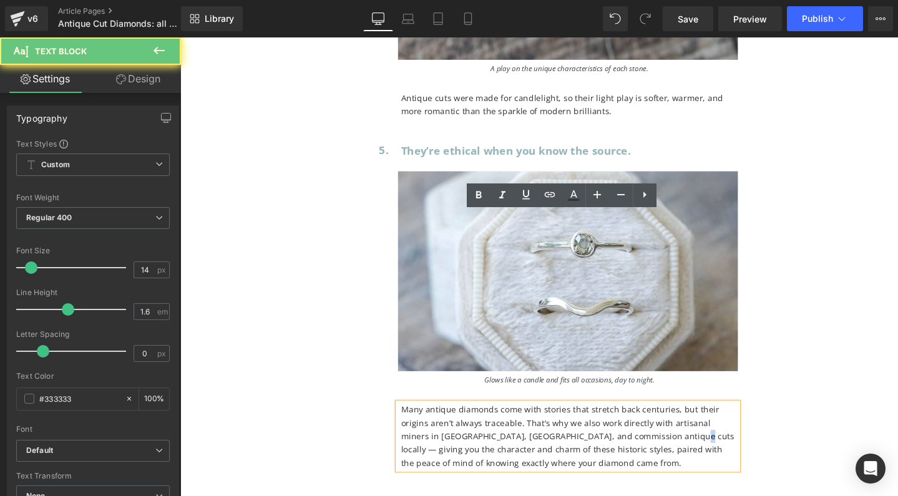
click at [657, 423] on p "Many antique diamonds come with stories that stretch back centuries, but their …" at bounding box center [590, 458] width 355 height 70
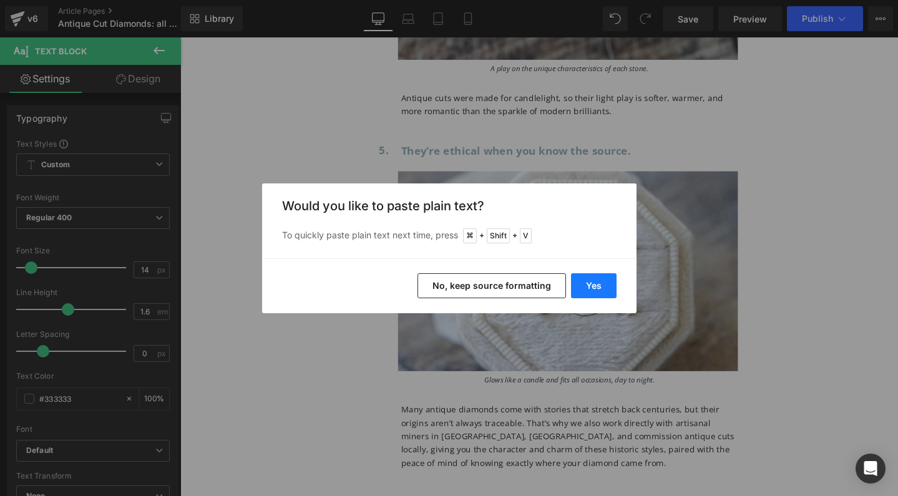
click at [599, 279] on button "Yes" at bounding box center [594, 285] width 46 height 25
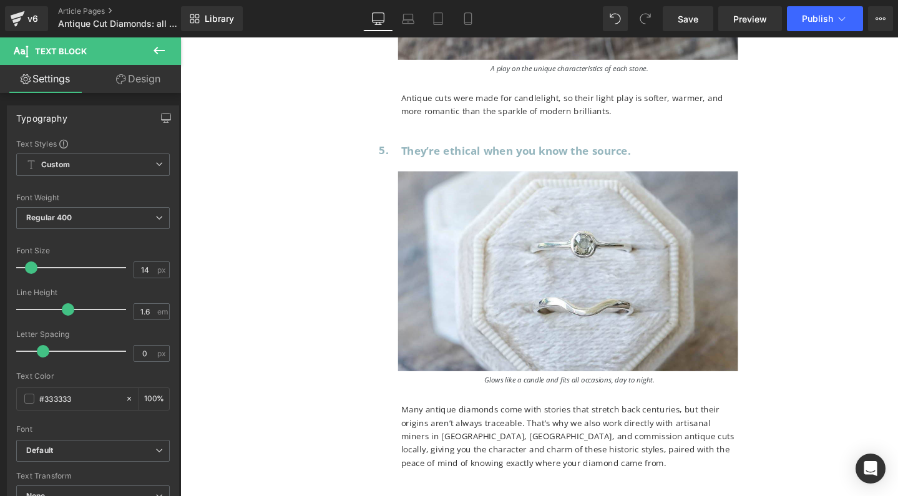
copy p "From Georgian and Victorian rings to [PERSON_NAME] old mine cut engagement ring…"
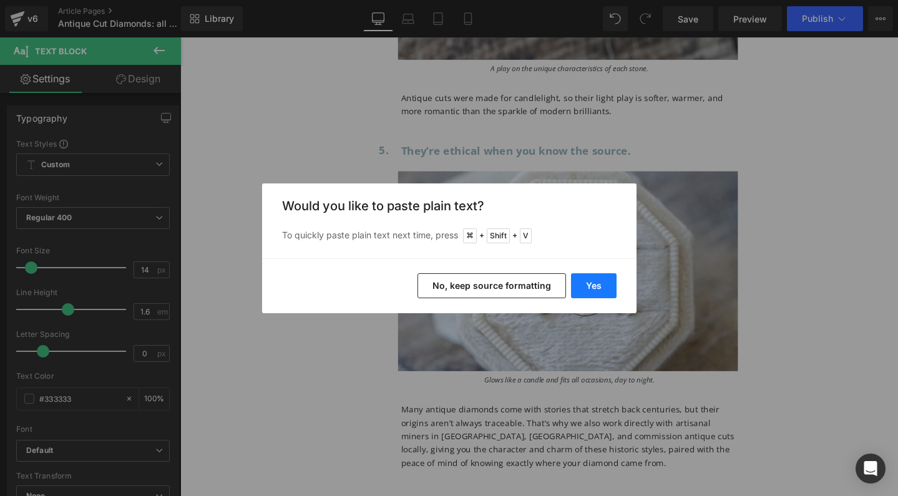
click at [595, 288] on button "Yes" at bounding box center [594, 285] width 46 height 25
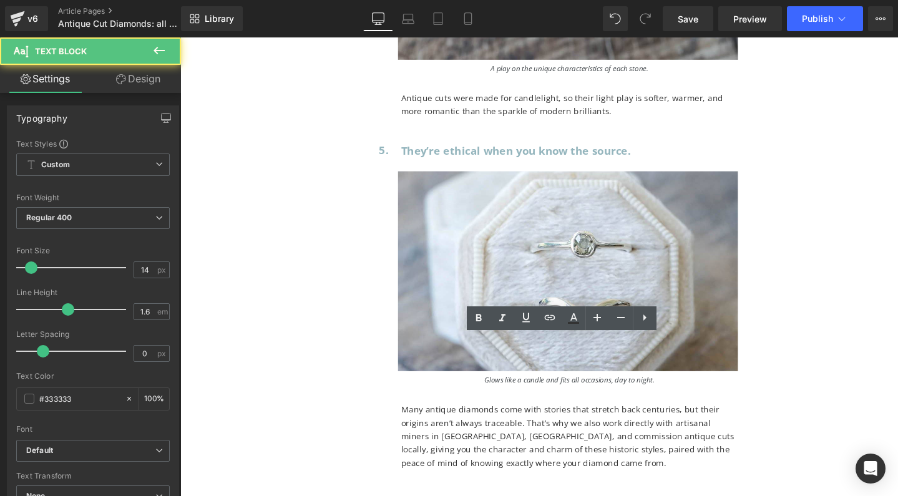
drag, startPoint x: 609, startPoint y: 372, endPoint x: 486, endPoint y: 385, distance: 123.6
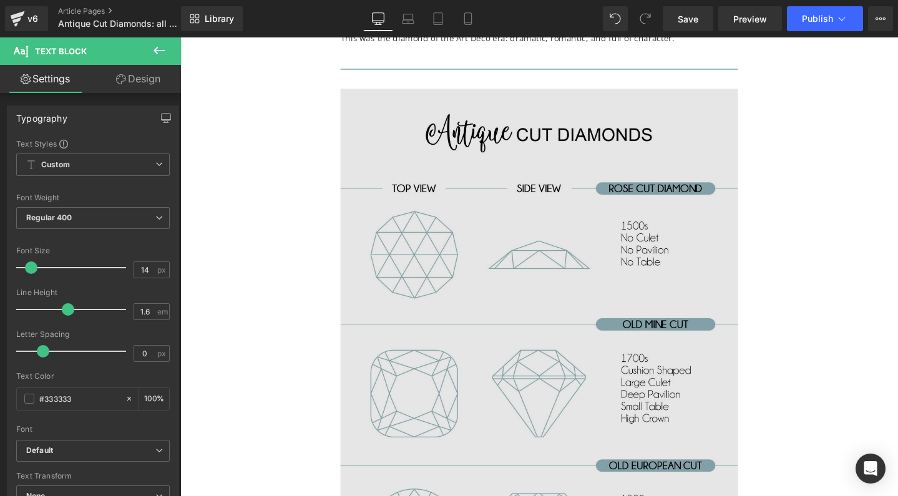
scroll to position [4468, 0]
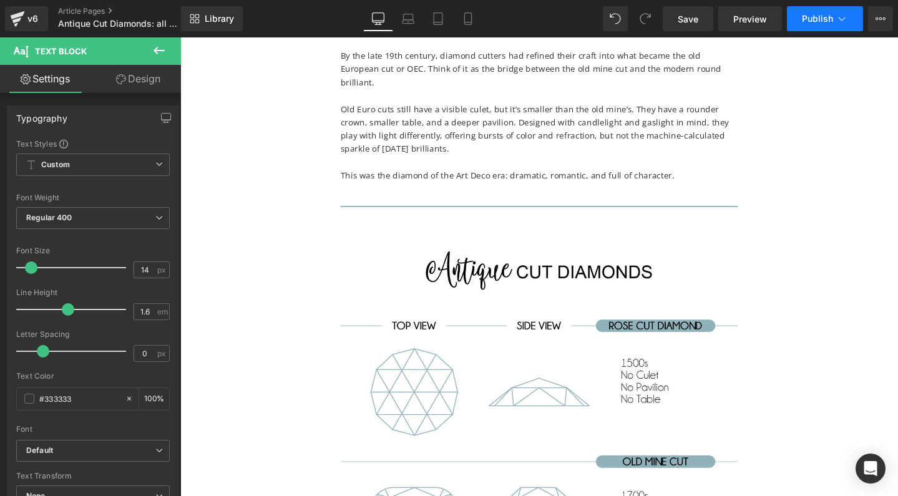
click at [816, 17] on span "Publish" at bounding box center [817, 19] width 31 height 10
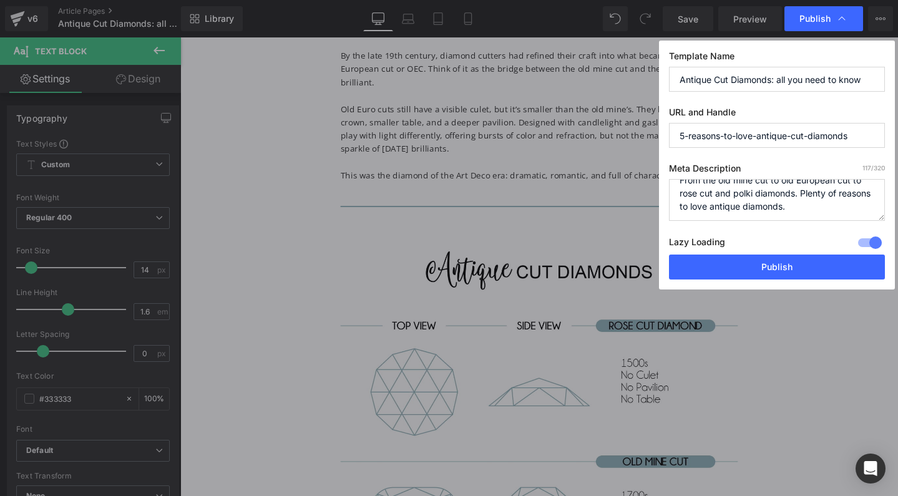
scroll to position [13, 0]
click at [682, 134] on input "5-reasons-to-love-antique-cut-diamonds" at bounding box center [777, 135] width 216 height 25
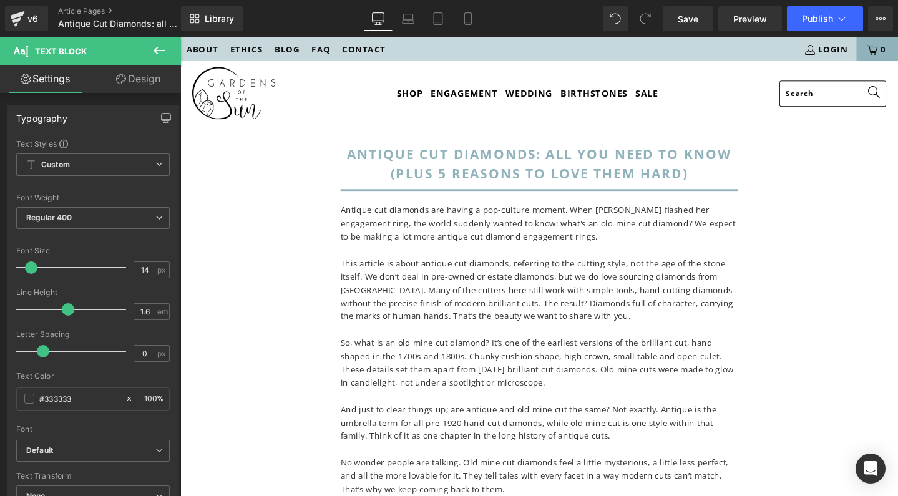
scroll to position [0, 0]
click at [754, 18] on span "Preview" at bounding box center [750, 18] width 34 height 13
click at [877, 22] on icon at bounding box center [881, 19] width 10 height 10
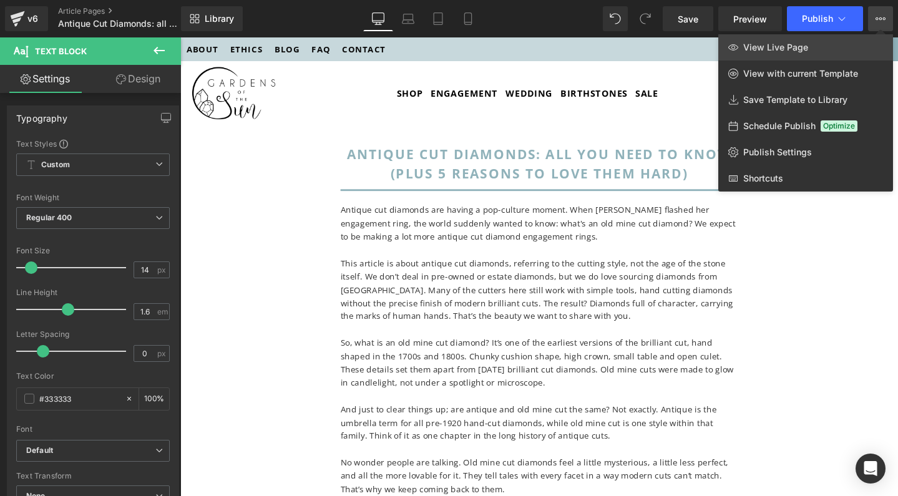
click at [801, 47] on span "View Live Page" at bounding box center [775, 47] width 65 height 11
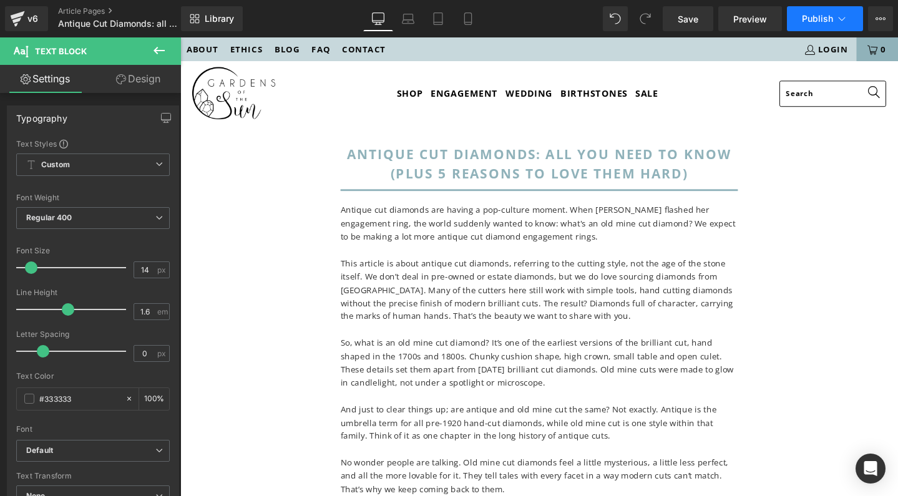
click at [823, 19] on span "Publish" at bounding box center [817, 19] width 31 height 10
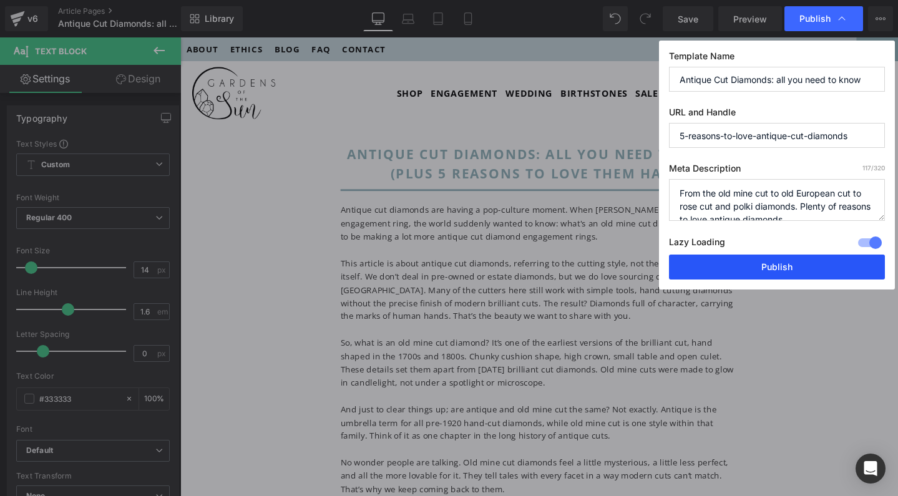
click at [753, 270] on button "Publish" at bounding box center [777, 267] width 216 height 25
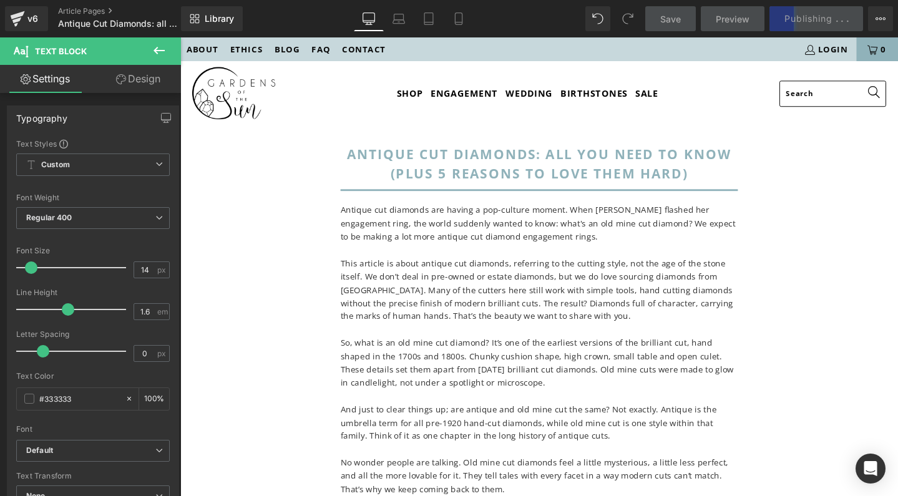
click at [479, 220] on span "Antique cut diamonds are having a pop-culture moment. When [PERSON_NAME] flashe…" at bounding box center [557, 233] width 416 height 40
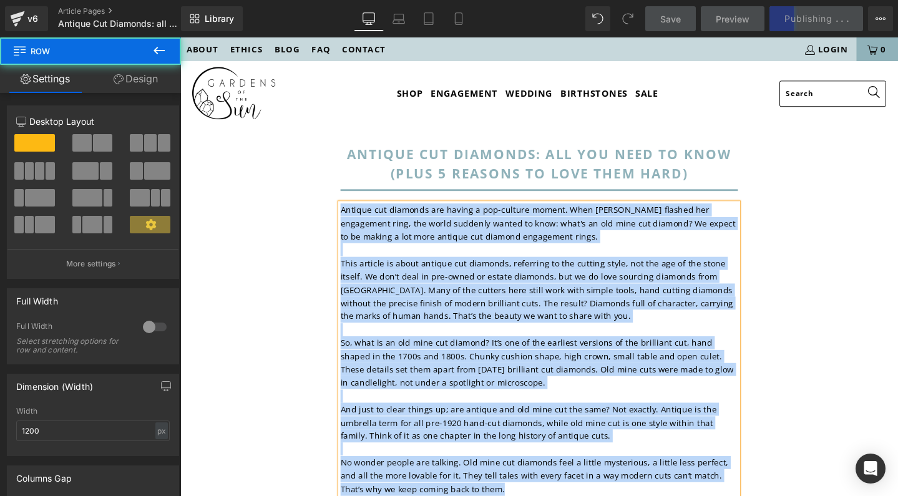
click at [836, 185] on div "antique cut diamonds: all you need to know (plus 5 reasons to love them hard) H…" at bounding box center [558, 325] width 749 height 389
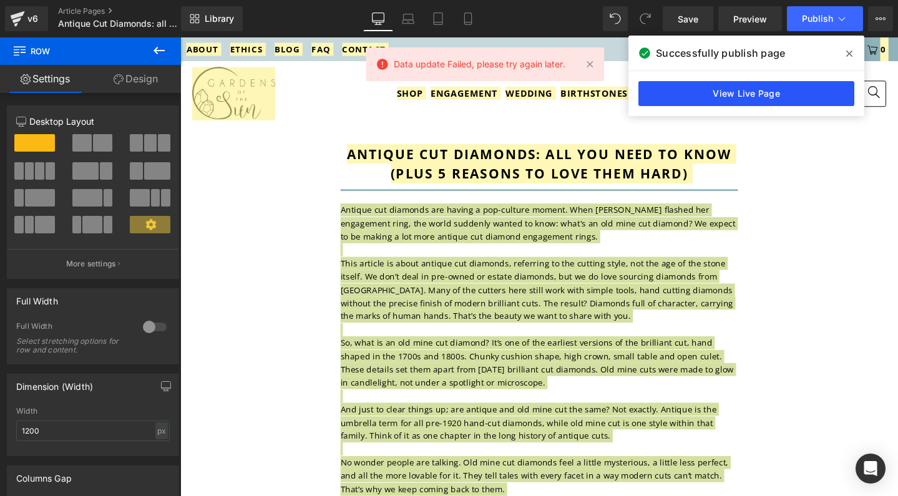
click at [787, 89] on link "View Live Page" at bounding box center [747, 93] width 216 height 25
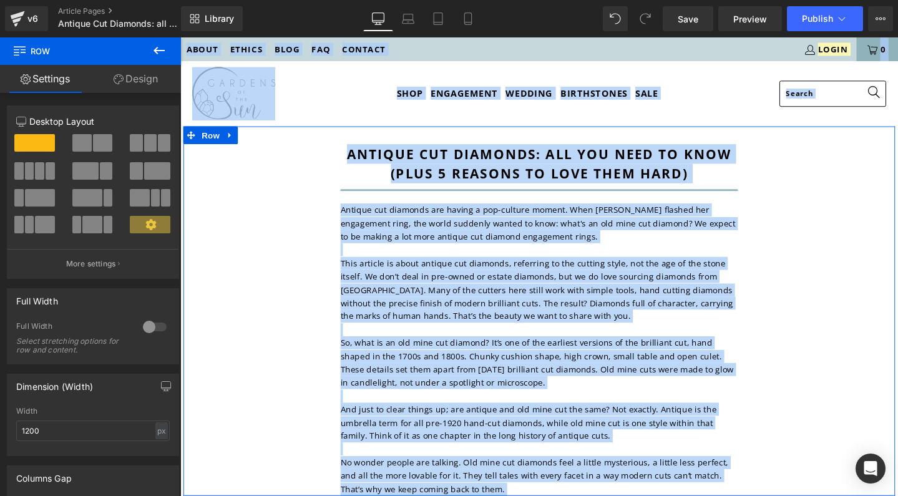
click at [877, 257] on div "antique cut diamonds: all you need to know (plus 5 reasons to love them hard) H…" at bounding box center [558, 325] width 749 height 389
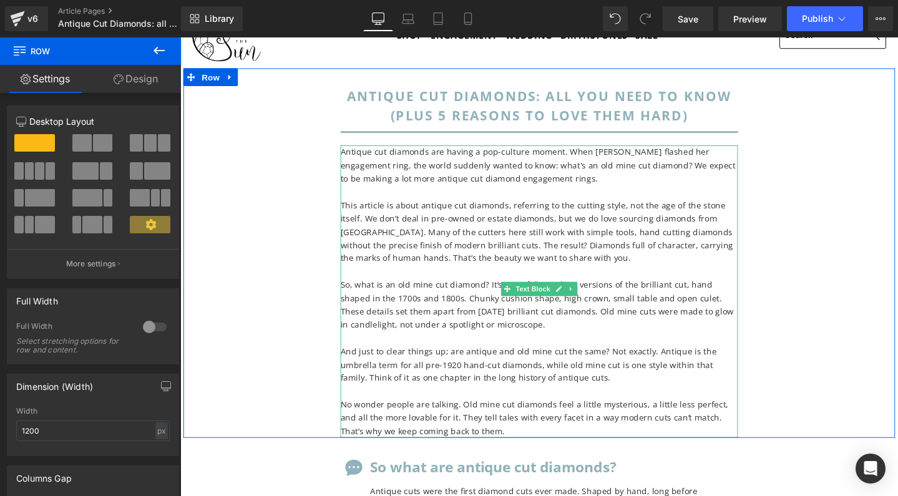
scroll to position [78, 0]
